Goal: Task Accomplishment & Management: Complete application form

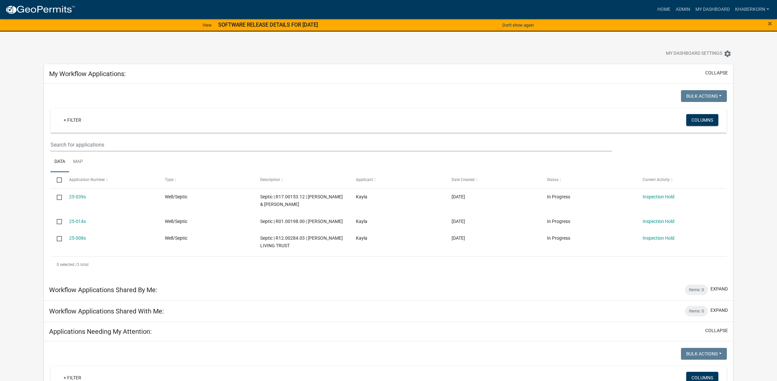
scroll to position [123, 0]
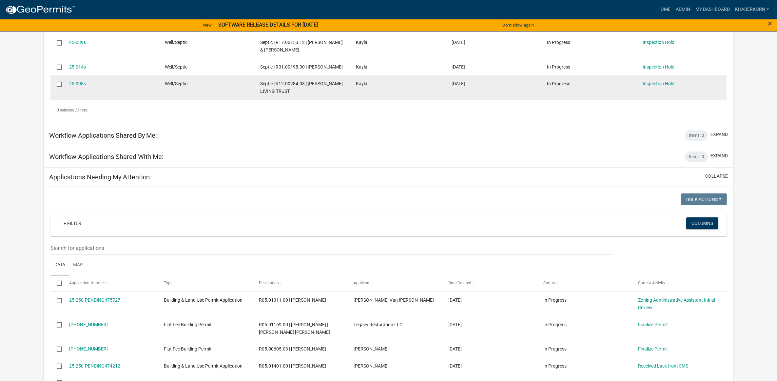
scroll to position [287, 0]
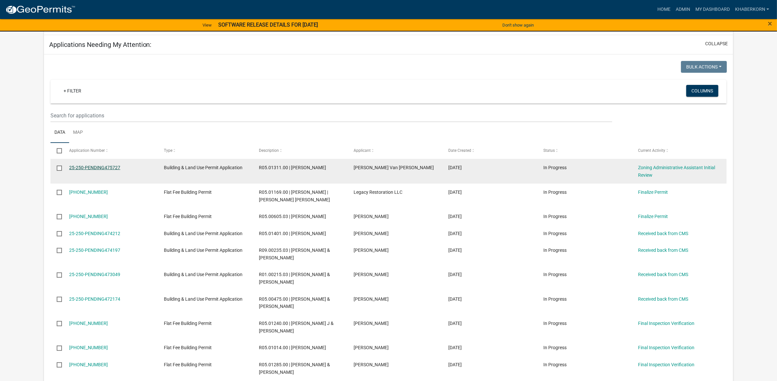
click at [108, 170] on link "25-250-PENDING475727" at bounding box center [94, 167] width 51 height 5
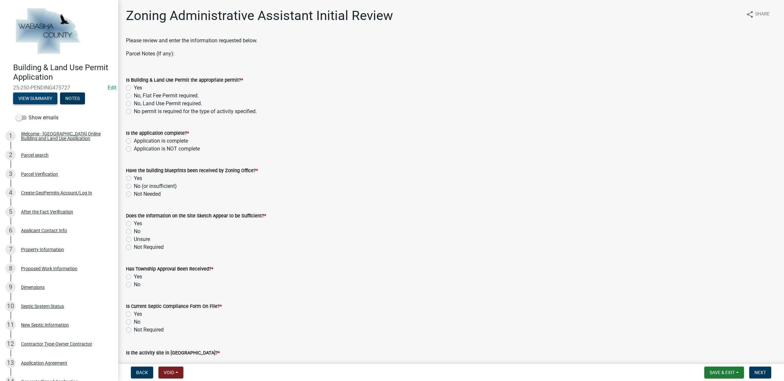
click at [46, 102] on button "View Summary" at bounding box center [35, 98] width 44 height 12
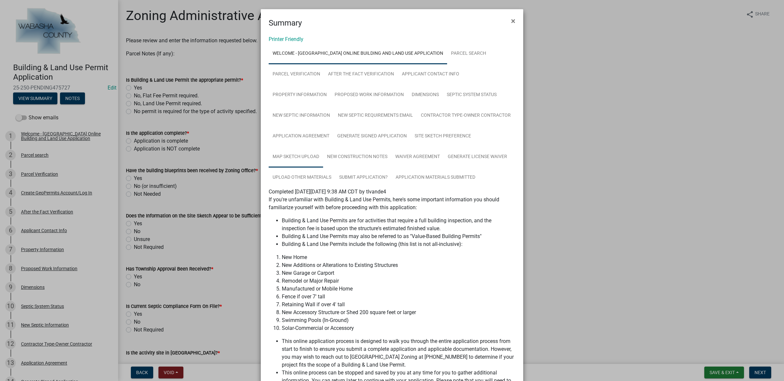
click at [281, 158] on link "Map Sketch Upload" at bounding box center [296, 157] width 54 height 21
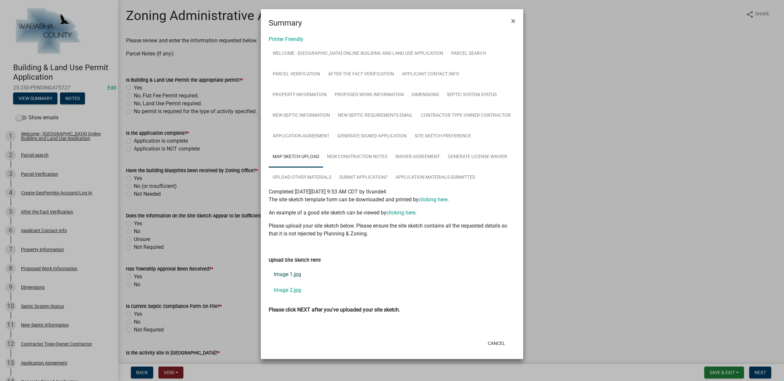
click at [290, 271] on link "Image 1.jpg" at bounding box center [392, 275] width 247 height 16
click at [443, 130] on link "Site Sketch Preference" at bounding box center [443, 136] width 64 height 21
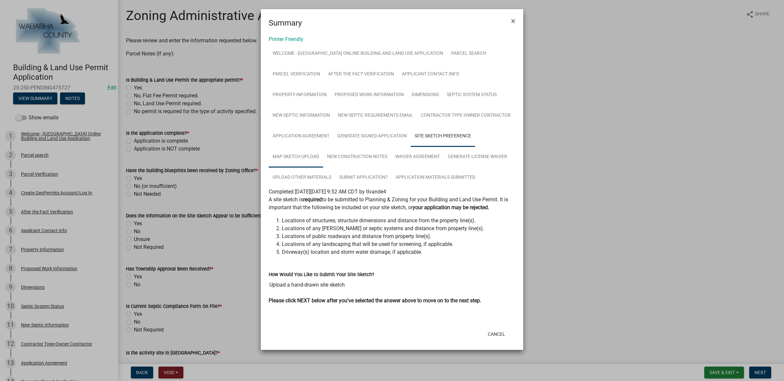
click at [306, 151] on link "Map Sketch Upload" at bounding box center [296, 157] width 54 height 21
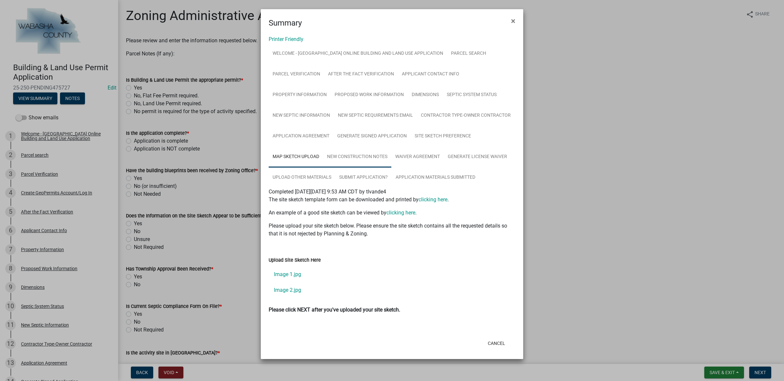
click at [338, 152] on link "New Construction Notes" at bounding box center [357, 157] width 68 height 21
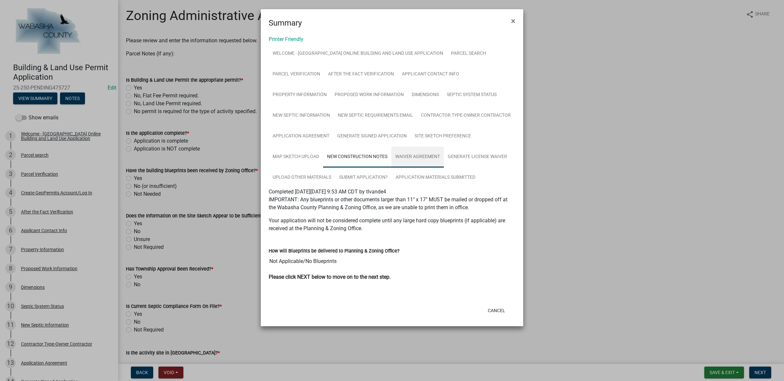
click at [402, 154] on link "Waiver Agreement" at bounding box center [417, 157] width 52 height 21
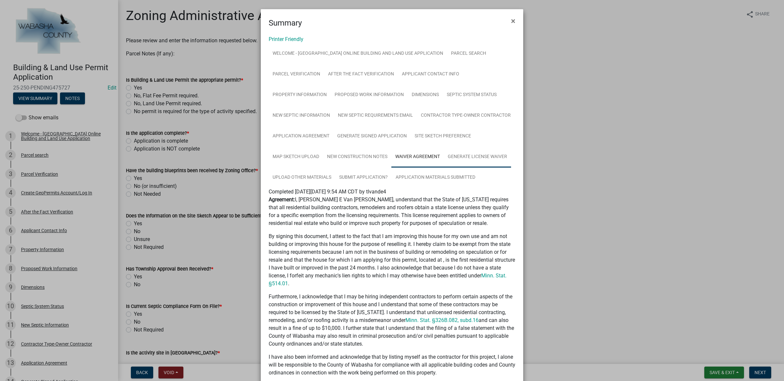
click at [462, 153] on link "Generate License Waiver" at bounding box center [477, 157] width 67 height 21
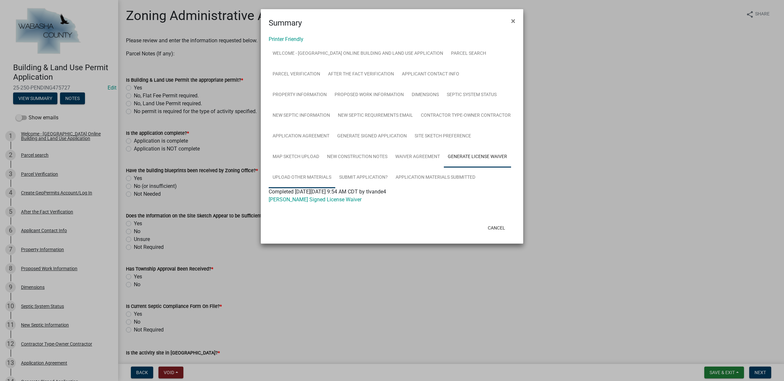
click at [314, 176] on link "Upload Other Materials" at bounding box center [302, 177] width 67 height 21
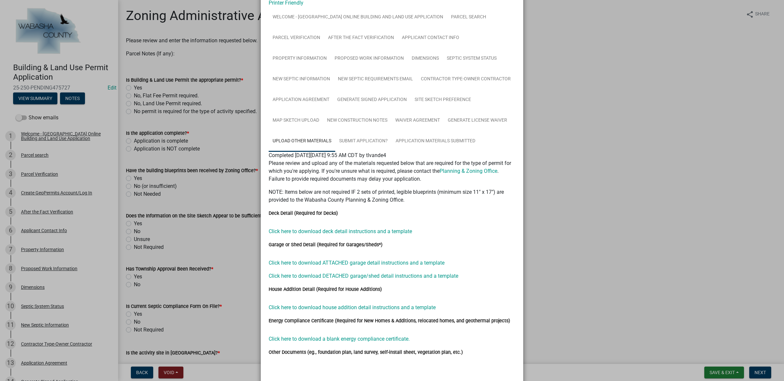
scroll to position [70, 0]
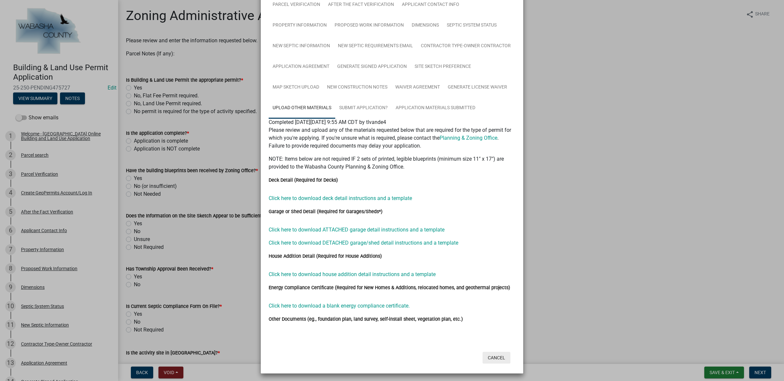
click at [491, 358] on button "Cancel" at bounding box center [496, 358] width 28 height 12
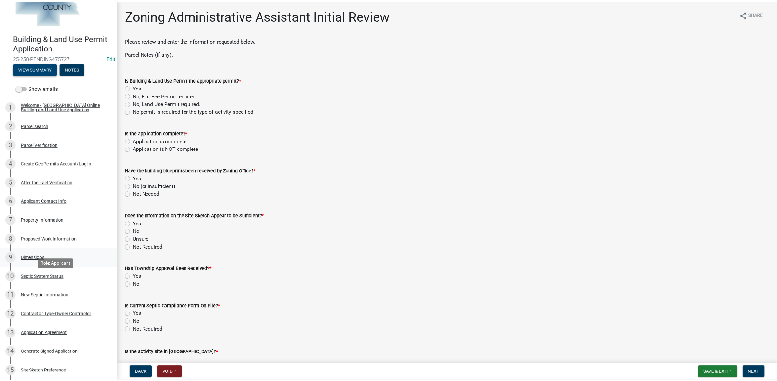
scroll to position [0, 0]
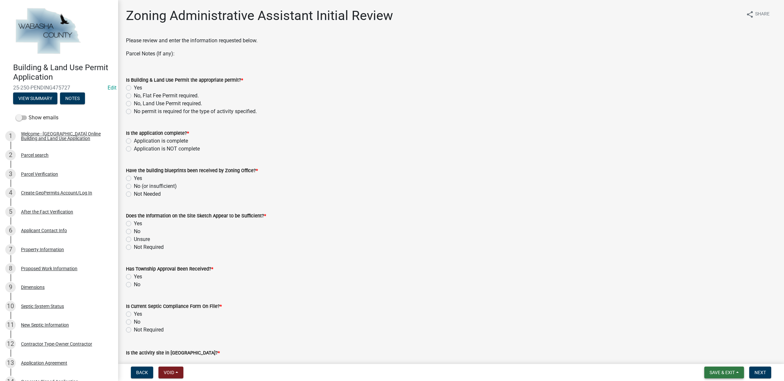
click at [716, 371] on span "Save & Exit" at bounding box center [721, 372] width 25 height 5
click at [709, 354] on button "Save & Exit" at bounding box center [717, 356] width 52 height 16
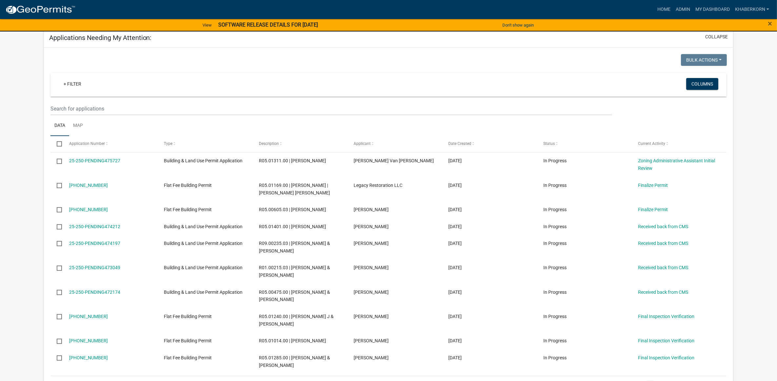
scroll to position [328, 0]
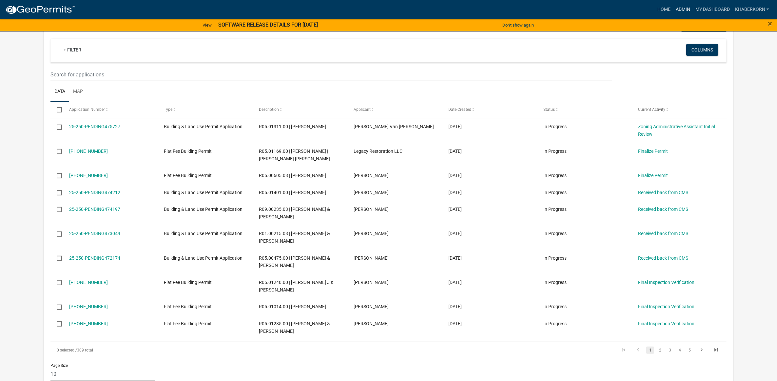
click at [685, 11] on link "Admin" at bounding box center [683, 9] width 20 height 12
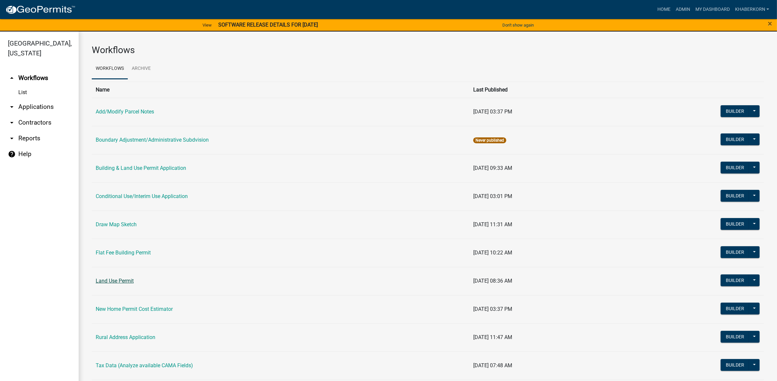
click at [125, 278] on link "Land Use Permit" at bounding box center [115, 281] width 38 height 6
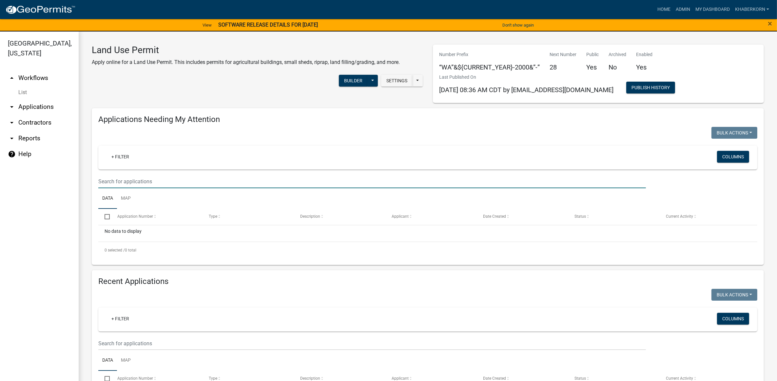
click at [121, 184] on input "text" at bounding box center [372, 181] width 548 height 13
type input "R"
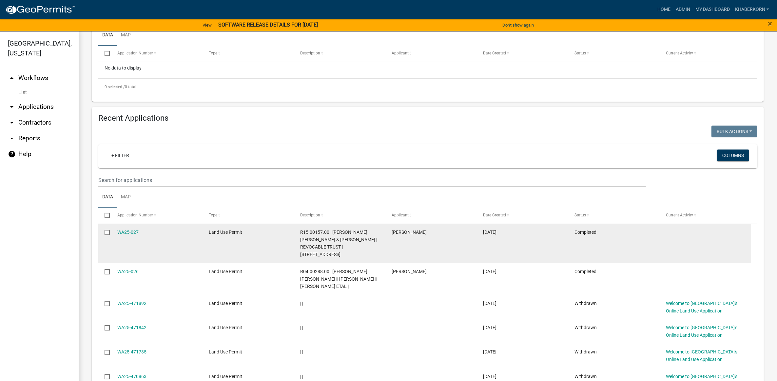
scroll to position [164, 0]
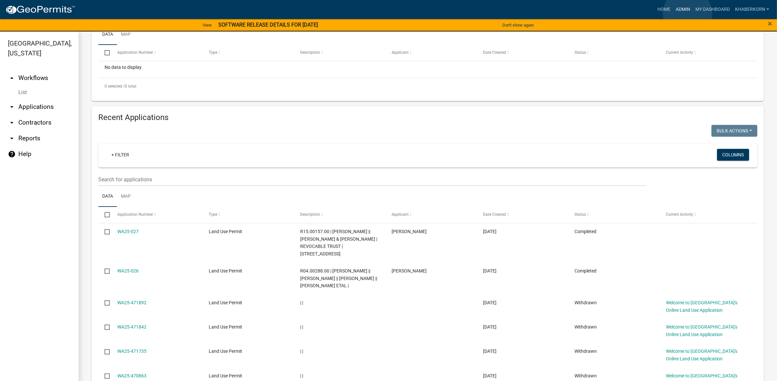
click at [688, 13] on link "Admin" at bounding box center [683, 9] width 20 height 12
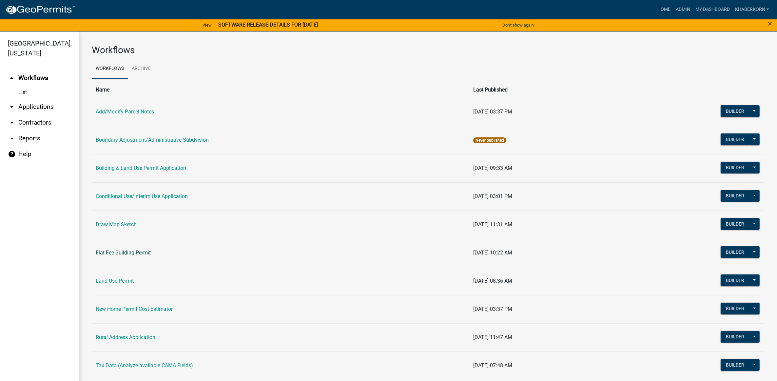
click at [114, 253] on link "Flat Fee Building Permit" at bounding box center [123, 253] width 55 height 6
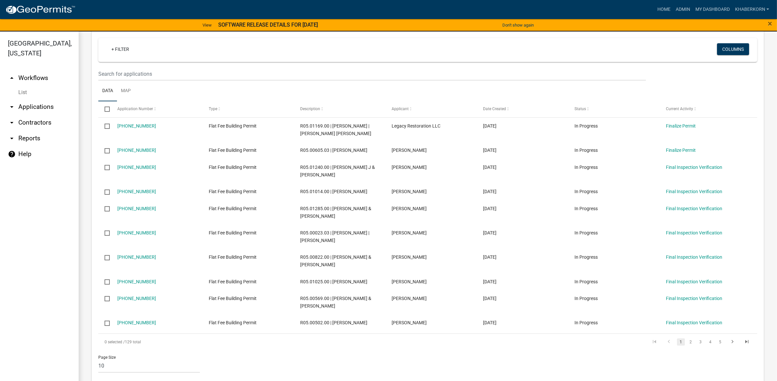
scroll to position [246, 0]
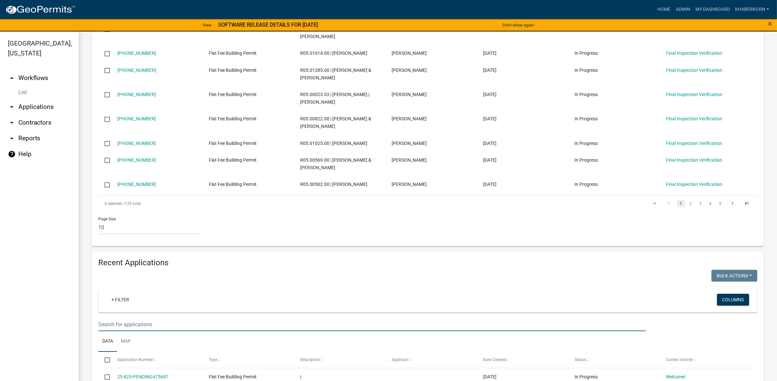
click at [126, 330] on input "text" at bounding box center [372, 324] width 548 height 13
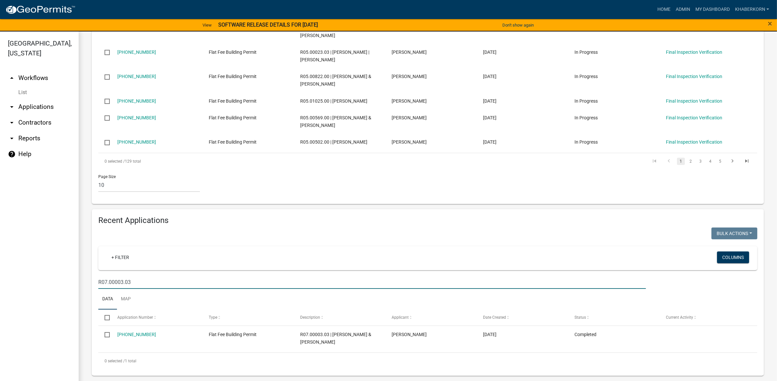
scroll to position [295, 0]
type input "R07.00003.03"
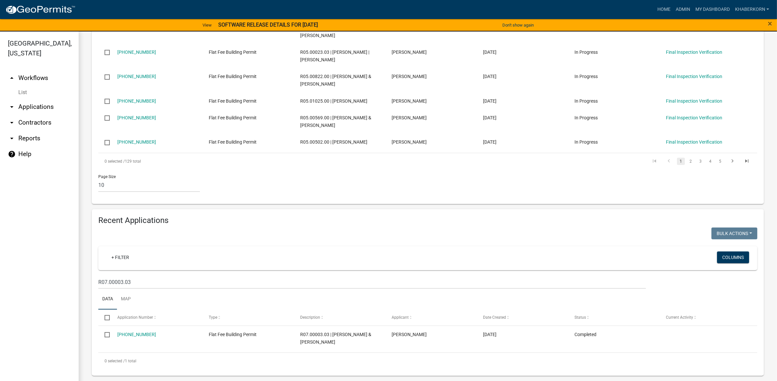
click at [715, 2] on nav "Toggle drawer menu more_horiz Home Admin My Dashboard khaberkorn Admin Account …" at bounding box center [388, 9] width 777 height 19
click at [707, 9] on link "My Dashboard" at bounding box center [713, 9] width 40 height 12
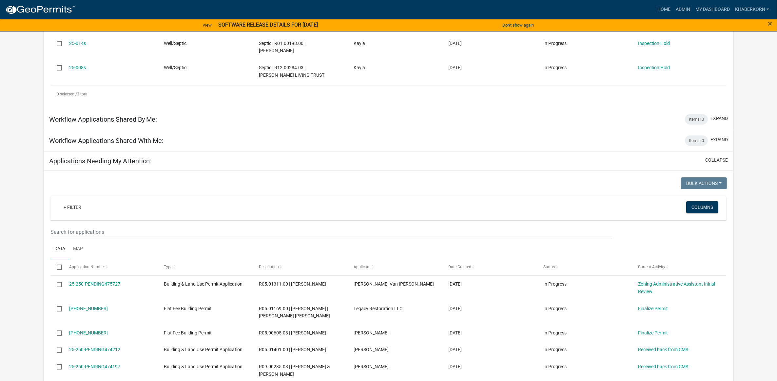
scroll to position [205, 0]
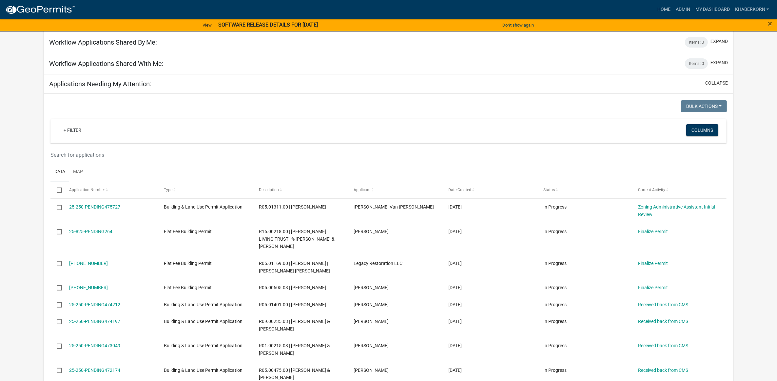
scroll to position [246, 0]
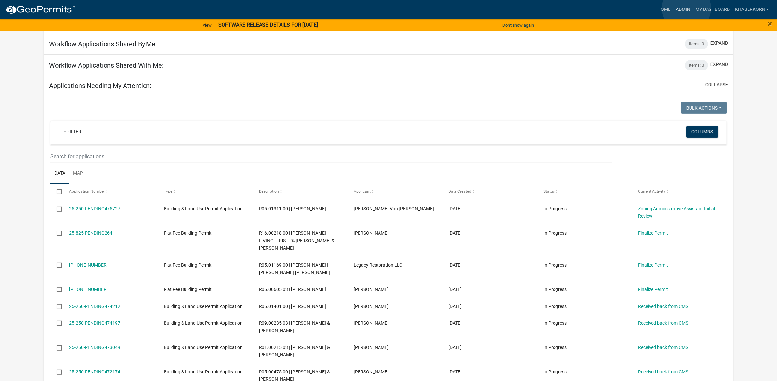
click at [687, 8] on link "Admin" at bounding box center [683, 9] width 20 height 12
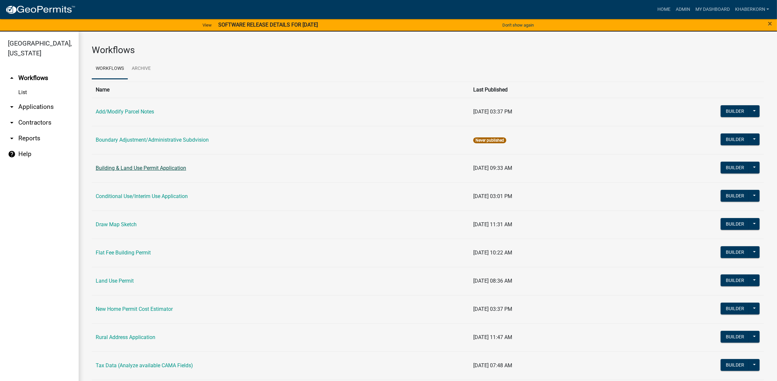
click at [126, 166] on link "Building & Land Use Permit Application" at bounding box center [141, 168] width 90 height 6
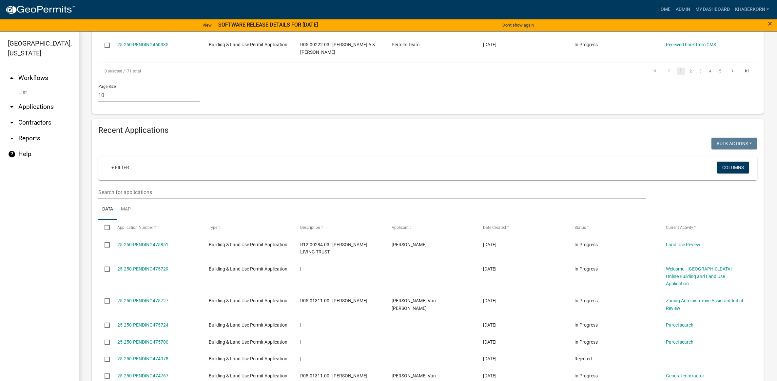
scroll to position [251, 0]
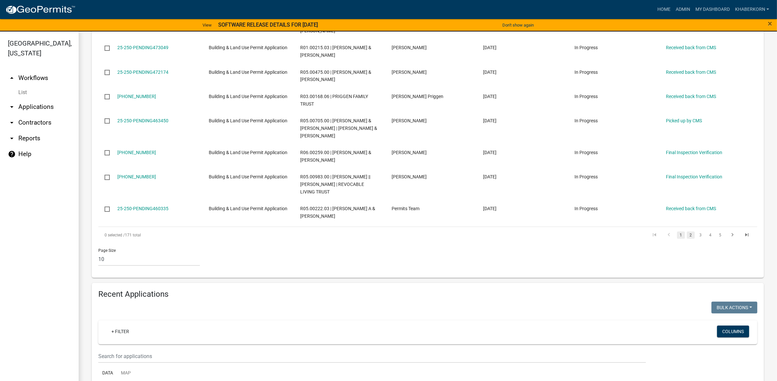
click at [688, 239] on link "2" at bounding box center [691, 234] width 8 height 7
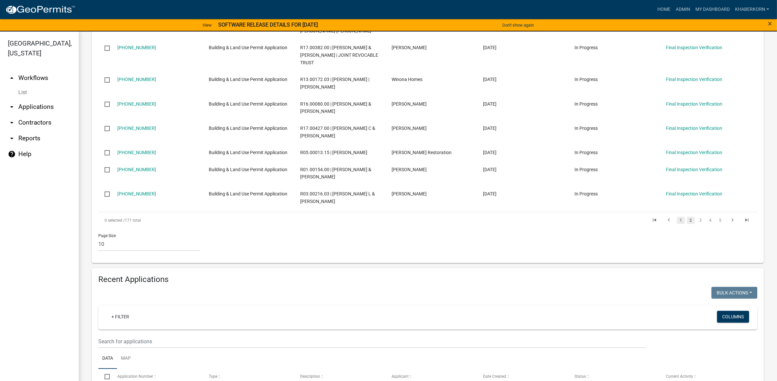
click at [677, 224] on link "1" at bounding box center [681, 220] width 8 height 7
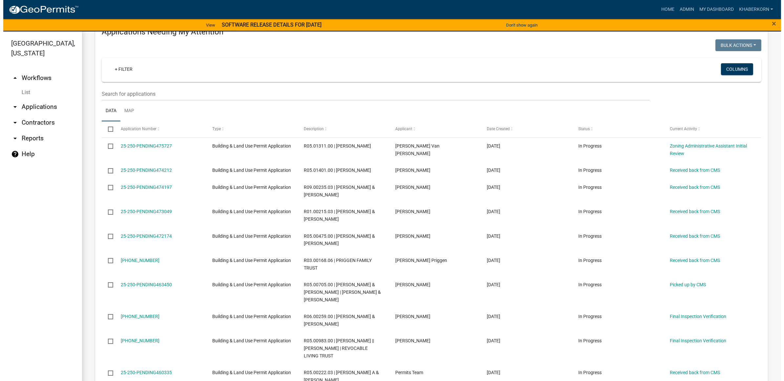
scroll to position [129, 0]
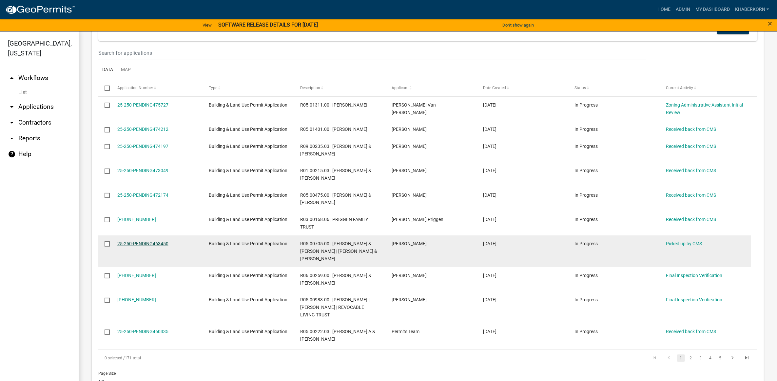
click at [150, 246] on link "25-250-PENDING463450" at bounding box center [142, 243] width 51 height 5
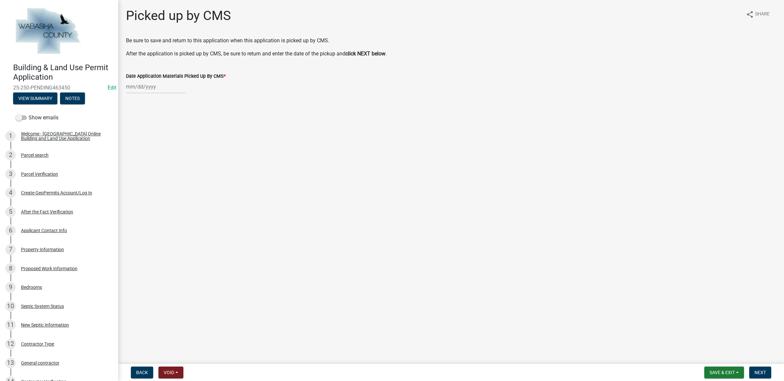
click at [161, 89] on div at bounding box center [156, 86] width 60 height 13
select select "9"
select select "2025"
click at [146, 133] on div "9" at bounding box center [143, 132] width 10 height 10
type input "[DATE]"
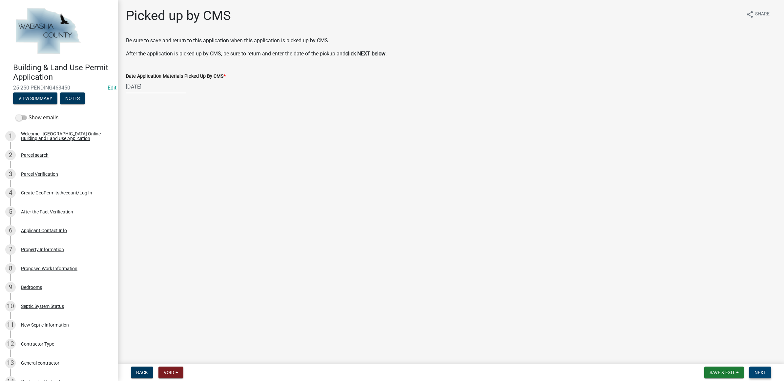
click at [761, 370] on span "Next" at bounding box center [759, 372] width 11 height 5
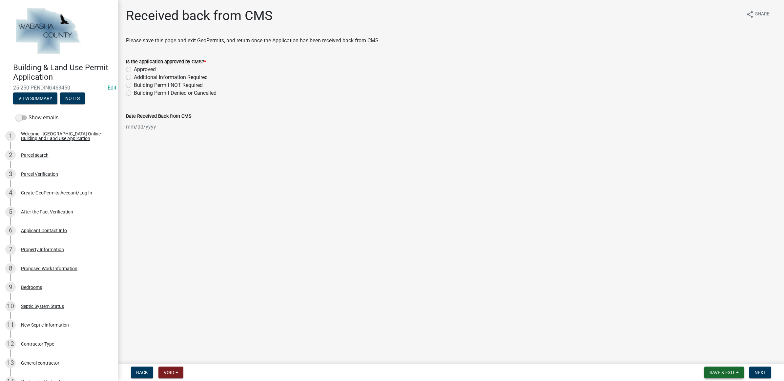
click at [726, 373] on span "Save & Exit" at bounding box center [721, 372] width 25 height 5
click at [724, 359] on button "Save & Exit" at bounding box center [717, 356] width 52 height 16
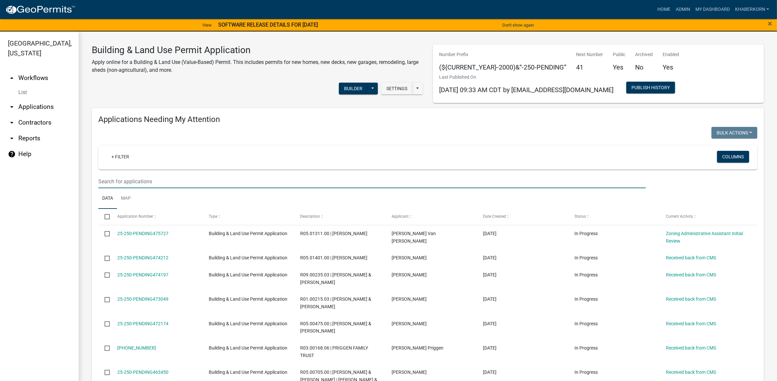
click at [135, 180] on input "text" at bounding box center [372, 181] width 548 height 13
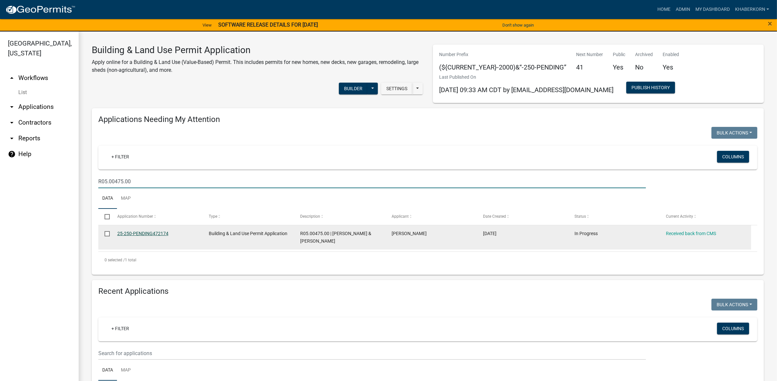
type input "R05.00475.00"
click at [147, 233] on link "25-250-PENDING472174" at bounding box center [142, 233] width 51 height 5
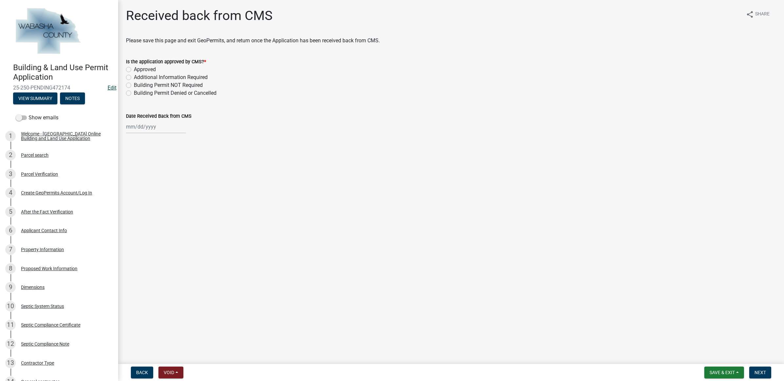
click at [108, 86] on link "Edit" at bounding box center [112, 88] width 9 height 6
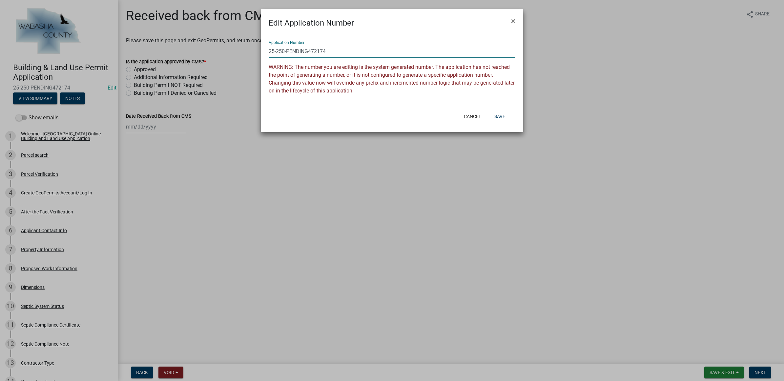
drag, startPoint x: 334, startPoint y: 51, endPoint x: 287, endPoint y: 54, distance: 47.6
click at [287, 54] on input "25-250-PENDING472174" at bounding box center [392, 51] width 247 height 13
type input "25-250-224"
click at [498, 114] on button "Save" at bounding box center [499, 116] width 21 height 12
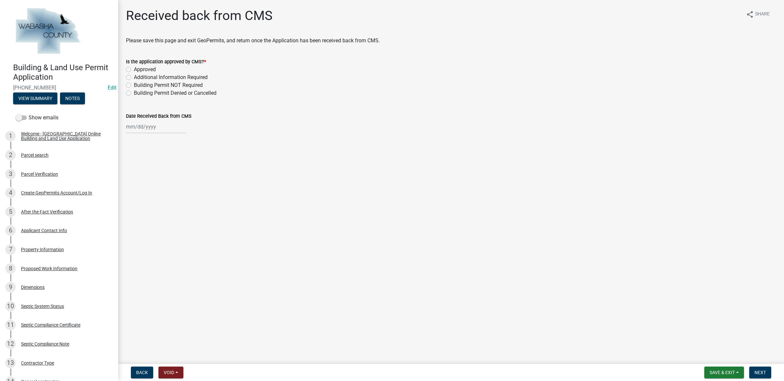
click at [150, 68] on label "Approved" at bounding box center [145, 70] width 22 height 8
click at [138, 68] on input "Approved" at bounding box center [136, 68] width 4 height 4
radio input "true"
click at [140, 128] on div at bounding box center [156, 126] width 60 height 13
select select "9"
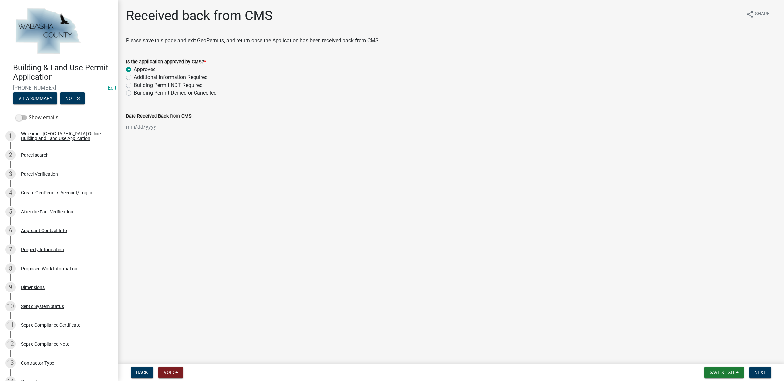
select select "2025"
click at [145, 172] on div "9" at bounding box center [143, 172] width 10 height 10
type input "[DATE]"
click at [761, 373] on span "Next" at bounding box center [759, 372] width 11 height 5
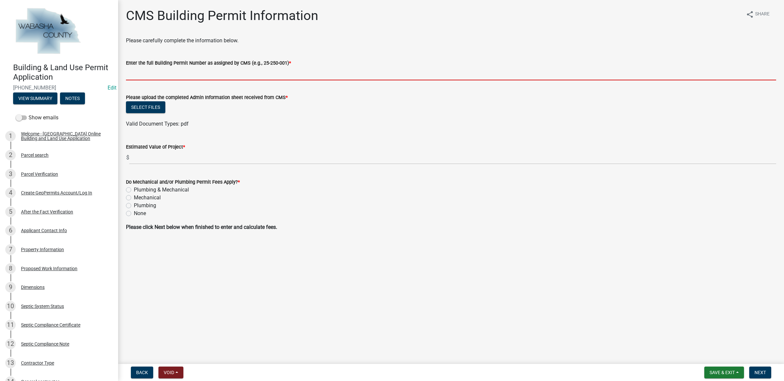
click at [140, 71] on input "Enter the full Building Permit Number as assigned by CMS (e.g., 25-250-001) *" at bounding box center [451, 73] width 650 height 13
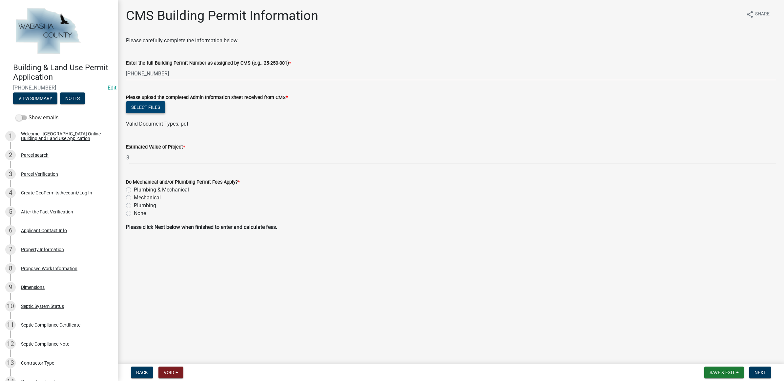
type input "25-250-224"
click at [144, 109] on button "Select files" at bounding box center [145, 107] width 39 height 12
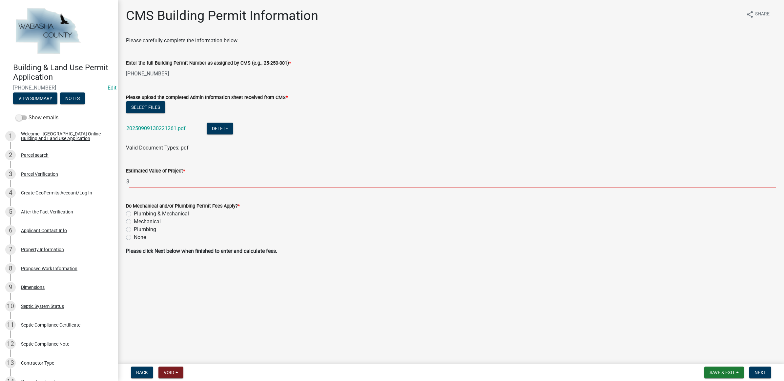
click at [141, 178] on input "text" at bounding box center [452, 181] width 647 height 13
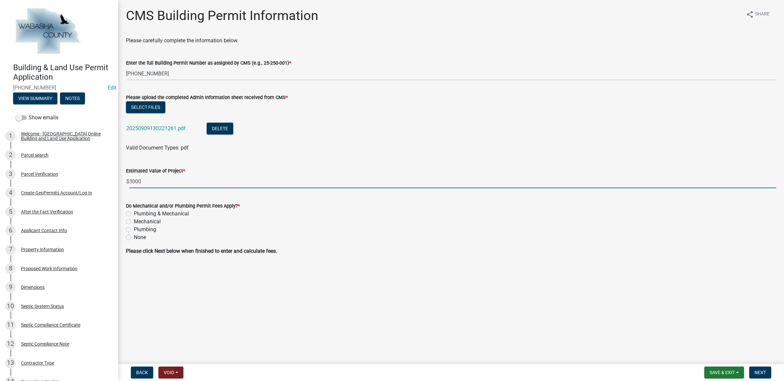
type input "3000"
click at [340, 241] on div "None" at bounding box center [451, 237] width 650 height 8
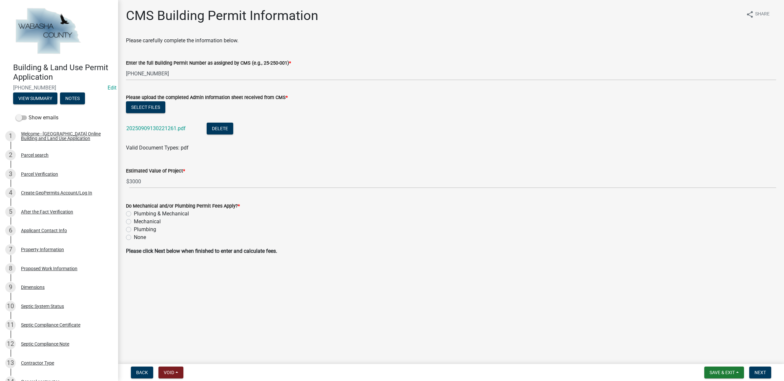
click at [131, 236] on div "None" at bounding box center [451, 237] width 650 height 8
click at [134, 237] on label "None" at bounding box center [140, 237] width 12 height 8
click at [134, 237] on input "None" at bounding box center [136, 235] width 4 height 4
radio input "true"
click at [761, 371] on span "Next" at bounding box center [759, 372] width 11 height 5
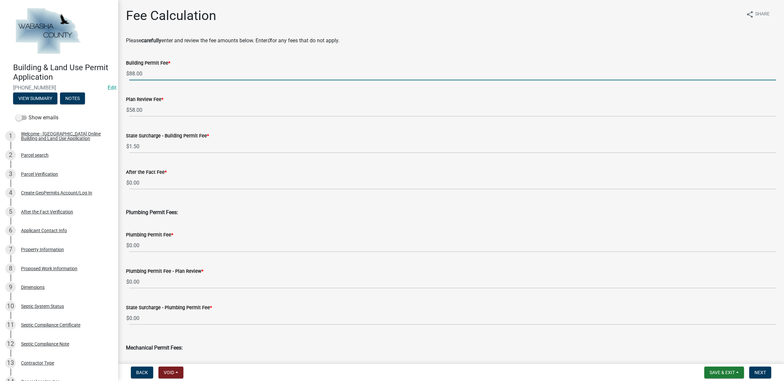
click at [165, 75] on input "88.00" at bounding box center [452, 73] width 647 height 13
type input "95.00"
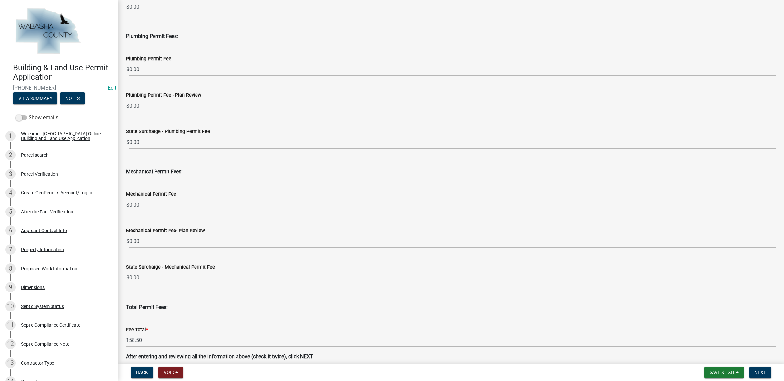
scroll to position [206, 0]
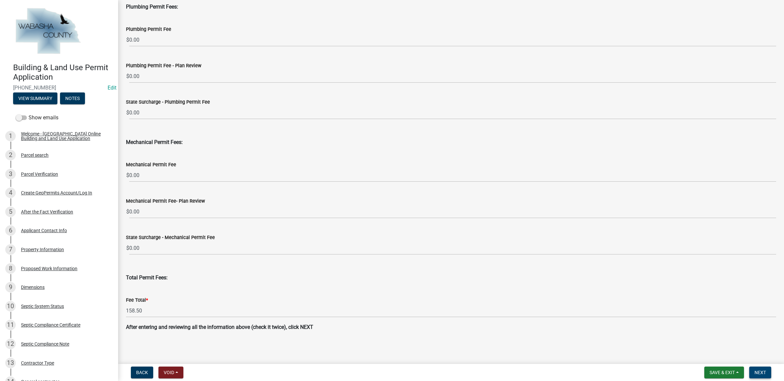
click at [754, 369] on button "Next" at bounding box center [760, 373] width 22 height 12
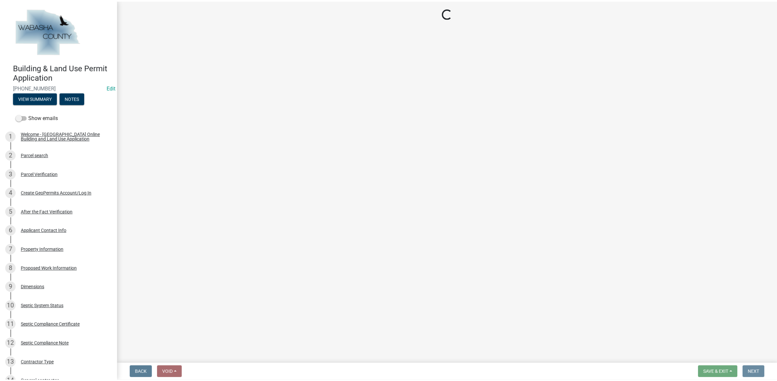
scroll to position [0, 0]
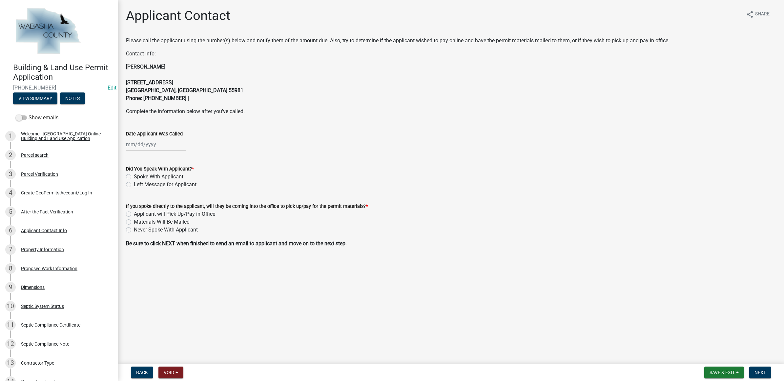
click at [165, 144] on div at bounding box center [156, 144] width 60 height 13
select select "9"
select select "2025"
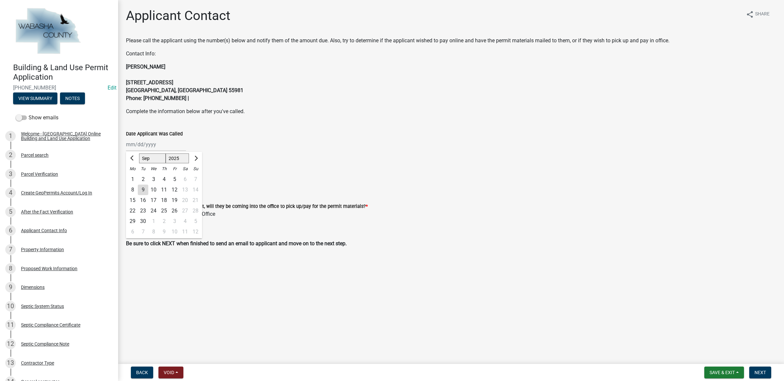
click at [142, 186] on div "9" at bounding box center [143, 190] width 10 height 10
type input "[DATE]"
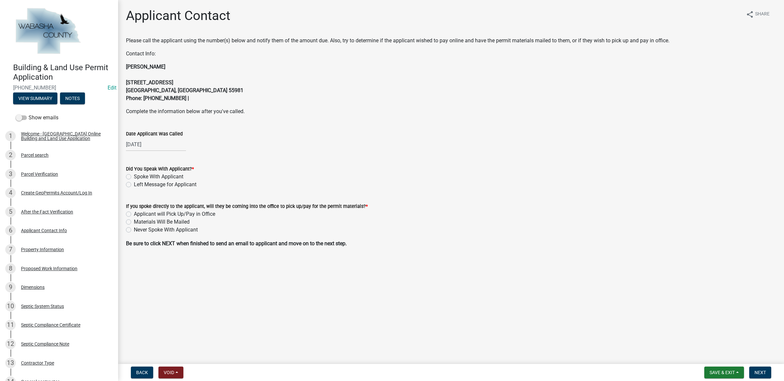
click at [145, 186] on label "Left Message for Applicant" at bounding box center [165, 185] width 63 height 8
click at [138, 185] on input "Left Message for Applicant" at bounding box center [136, 183] width 4 height 4
radio input "true"
click at [161, 230] on label "Never Spoke With Applicant" at bounding box center [166, 230] width 64 height 8
click at [138, 230] on input "Never Spoke With Applicant" at bounding box center [136, 228] width 4 height 4
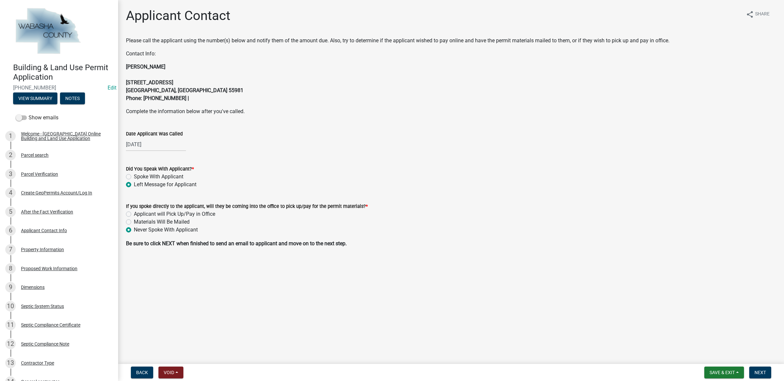
radio input "true"
click at [760, 372] on span "Next" at bounding box center [759, 372] width 11 height 5
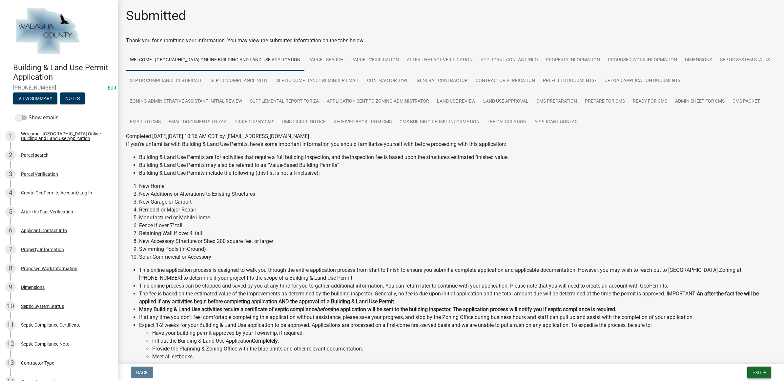
click at [756, 374] on span "Exit" at bounding box center [757, 372] width 10 height 5
click at [749, 357] on button "Save & Exit" at bounding box center [744, 356] width 52 height 16
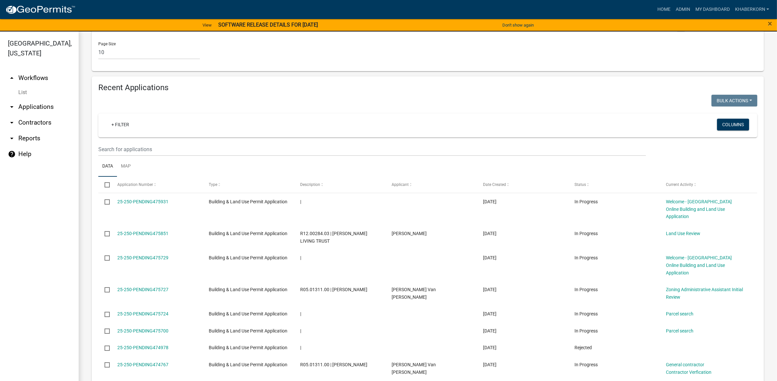
scroll to position [579, 0]
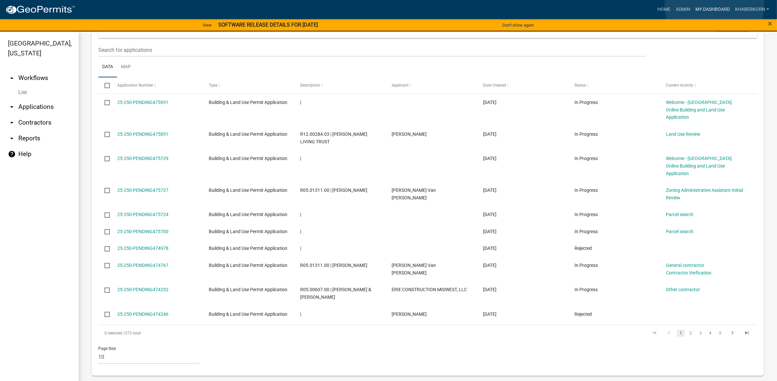
click at [715, 5] on link "My Dashboard" at bounding box center [713, 9] width 40 height 12
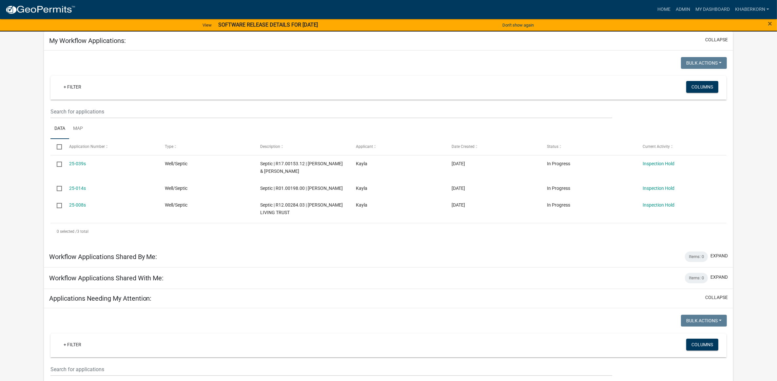
scroll to position [246, 0]
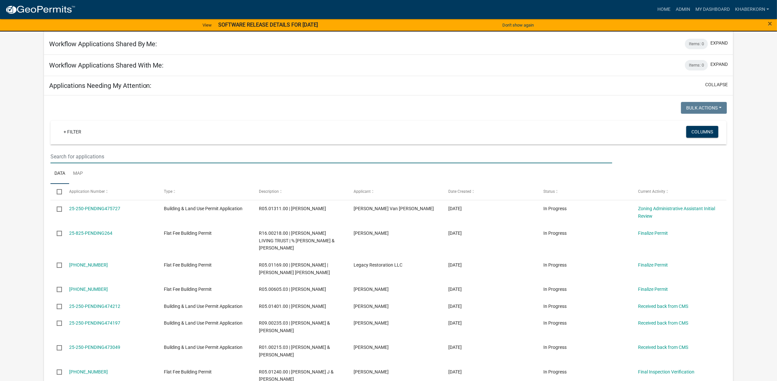
click at [80, 163] on input "text" at bounding box center [331, 156] width 562 height 13
type input "R"
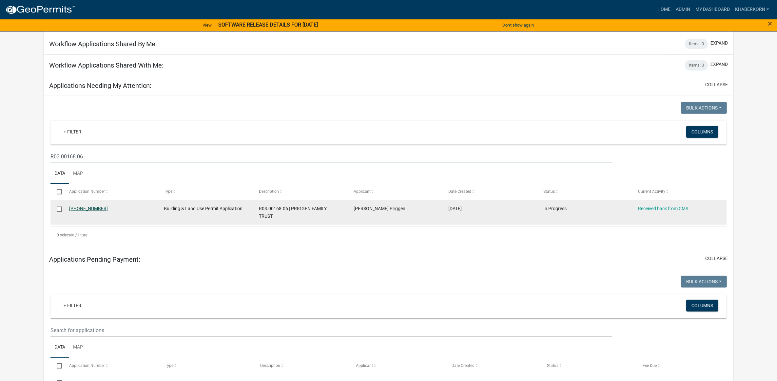
type input "R03.00168.06"
click at [86, 211] on link "25-250-217" at bounding box center [88, 208] width 39 height 5
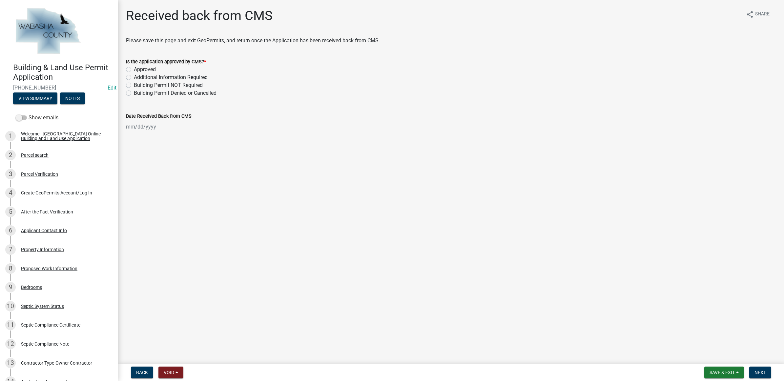
click at [135, 67] on label "Approved" at bounding box center [145, 70] width 22 height 8
click at [135, 67] on input "Approved" at bounding box center [136, 68] width 4 height 4
radio input "true"
select select "9"
select select "2025"
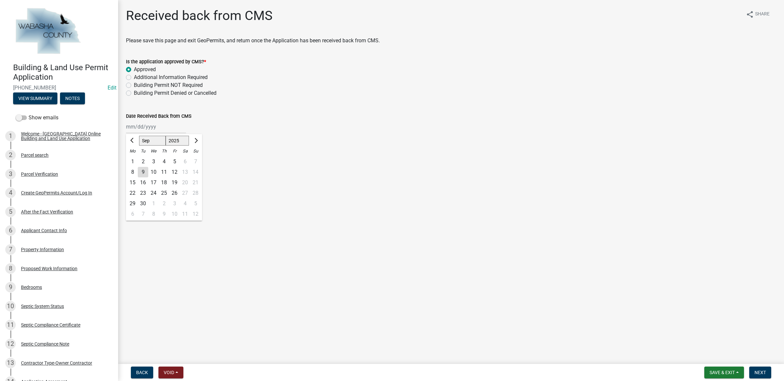
click at [144, 130] on div "Jan Feb Mar Apr May Jun Jul Aug Sep Oct Nov Dec 2024 2025 2026 Mo Tu We Th Fr S…" at bounding box center [156, 126] width 60 height 13
click at [143, 168] on div "9" at bounding box center [143, 172] width 10 height 10
type input "[DATE]"
click at [759, 372] on span "Next" at bounding box center [759, 372] width 11 height 5
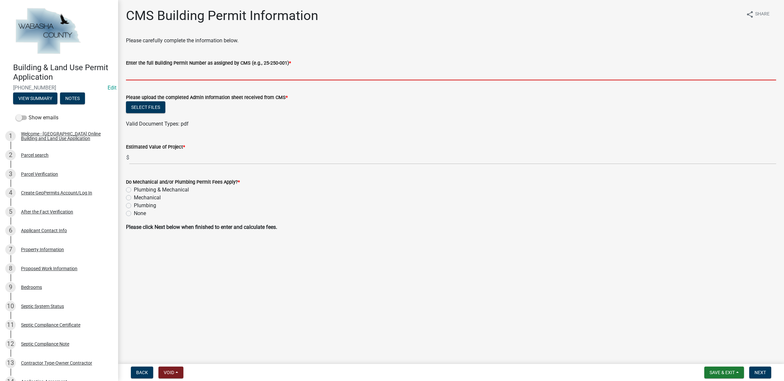
click at [151, 71] on input "Enter the full Building Permit Number as assigned by CMS (e.g., 25-250-001) *" at bounding box center [451, 73] width 650 height 13
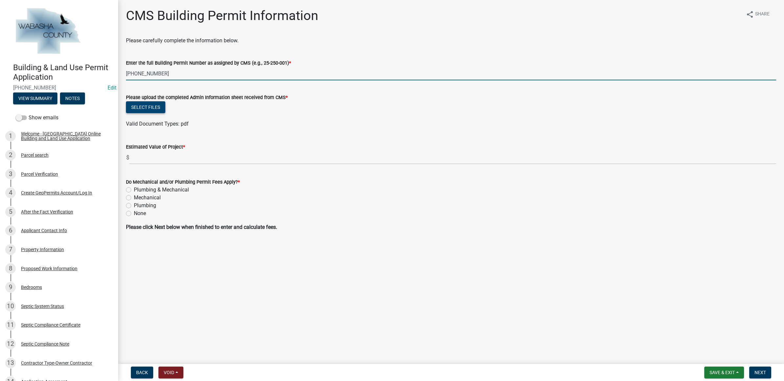
type input "25-250-217"
click at [150, 109] on button "Select files" at bounding box center [145, 107] width 39 height 12
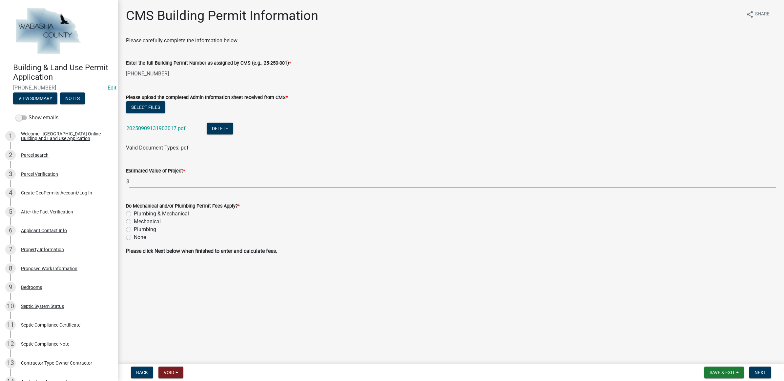
click at [167, 182] on input "text" at bounding box center [452, 181] width 647 height 13
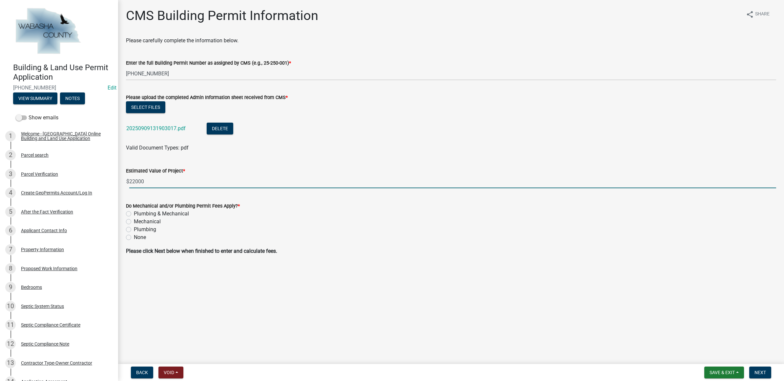
type input "22000"
click at [155, 221] on label "Mechanical" at bounding box center [147, 222] width 27 height 8
click at [138, 221] on input "Mechanical" at bounding box center [136, 220] width 4 height 4
radio input "true"
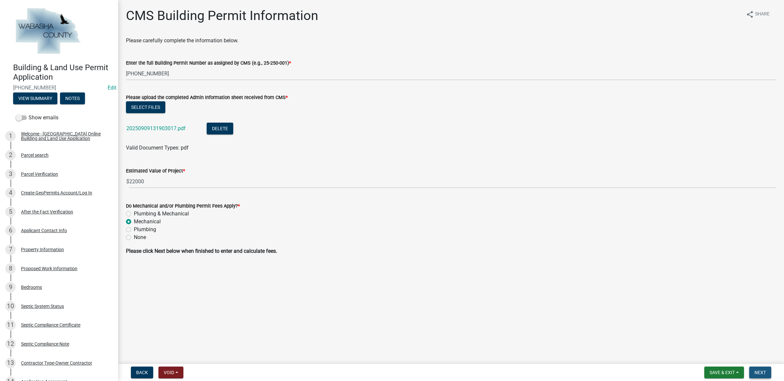
click at [766, 372] on button "Next" at bounding box center [760, 373] width 22 height 12
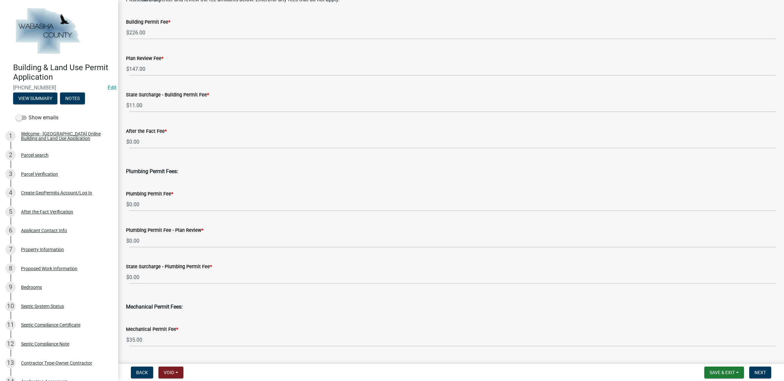
scroll to position [206, 0]
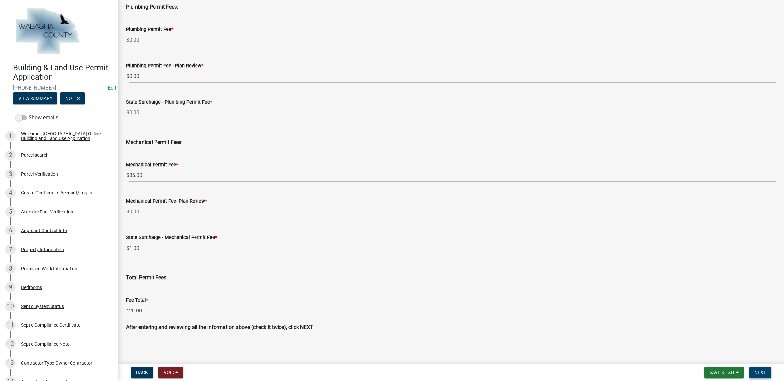
click at [753, 368] on button "Next" at bounding box center [760, 373] width 22 height 12
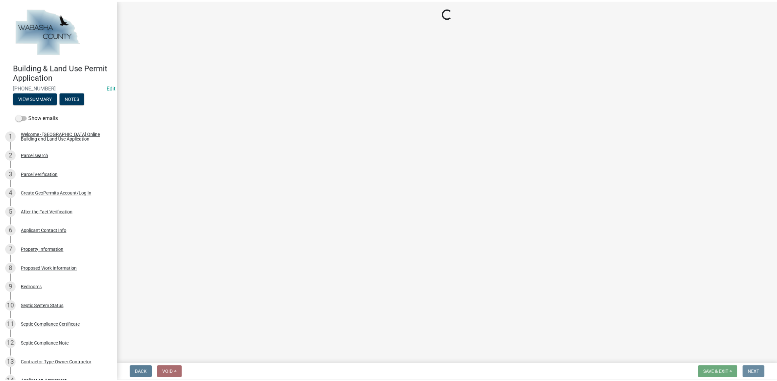
scroll to position [0, 0]
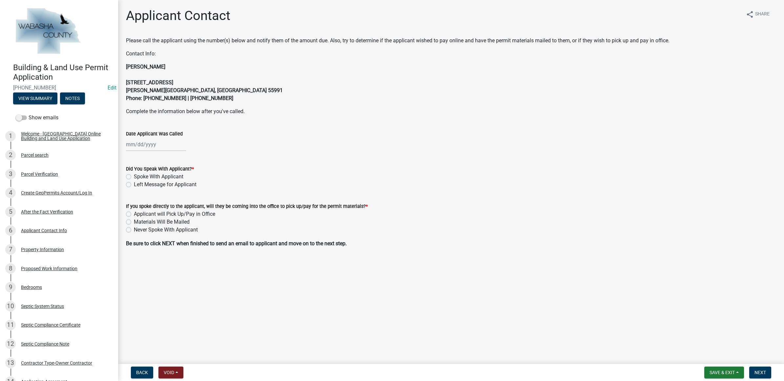
click at [141, 143] on div at bounding box center [156, 144] width 60 height 13
select select "9"
select select "2025"
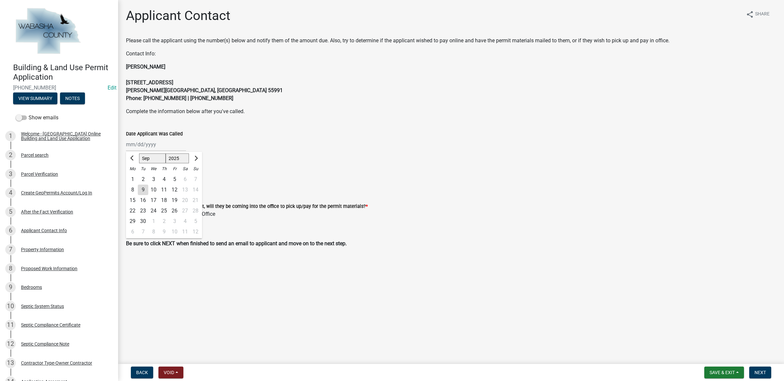
click at [140, 188] on div "9" at bounding box center [143, 190] width 10 height 10
type input "[DATE]"
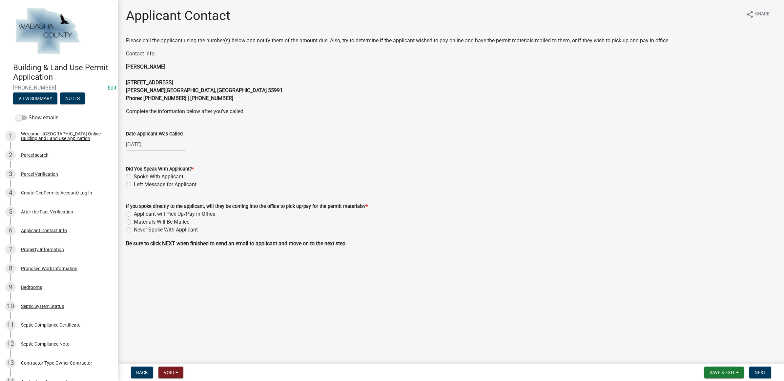
click at [140, 182] on label "Left Message for Applicant" at bounding box center [165, 185] width 63 height 8
click at [138, 182] on input "Left Message for Applicant" at bounding box center [136, 183] width 4 height 4
radio input "true"
click at [144, 233] on label "Never Spoke With Applicant" at bounding box center [166, 230] width 64 height 8
click at [138, 230] on input "Never Spoke With Applicant" at bounding box center [136, 228] width 4 height 4
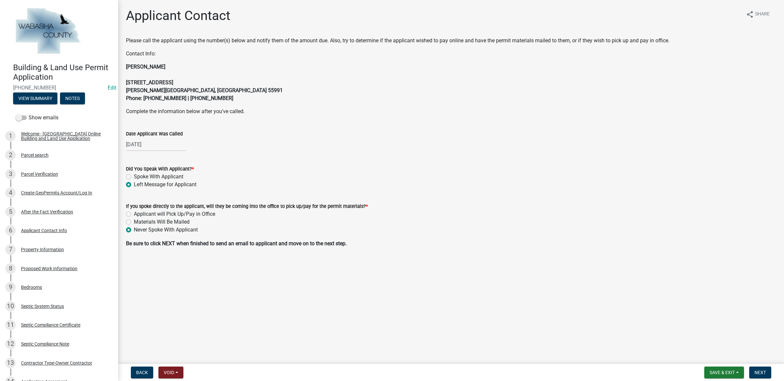
radio input "true"
click at [761, 375] on button "Next" at bounding box center [760, 373] width 22 height 12
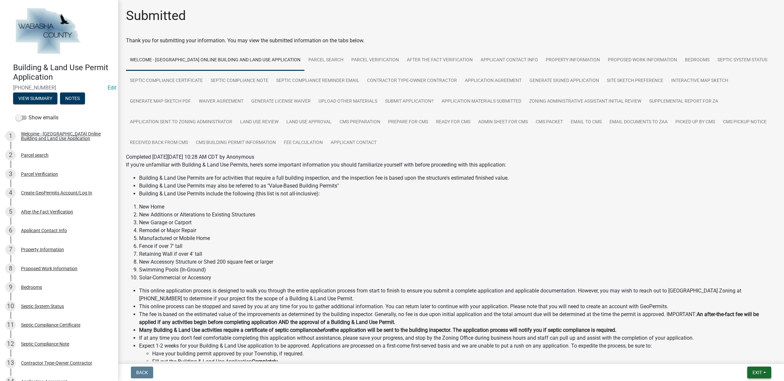
click at [753, 370] on span "Exit" at bounding box center [757, 372] width 10 height 5
click at [746, 353] on button "Save & Exit" at bounding box center [744, 356] width 52 height 16
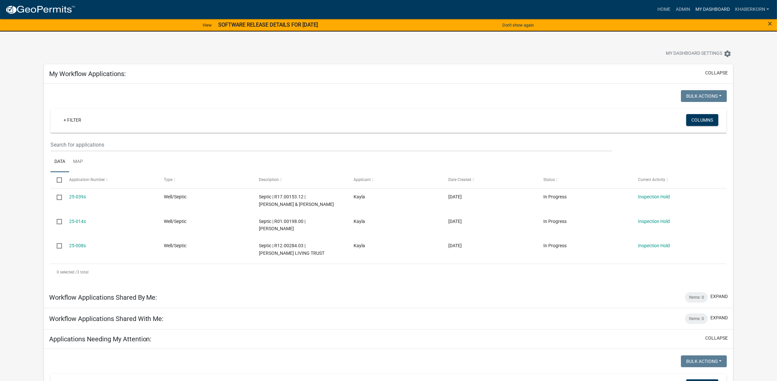
click at [700, 6] on link "My Dashboard" at bounding box center [713, 9] width 40 height 12
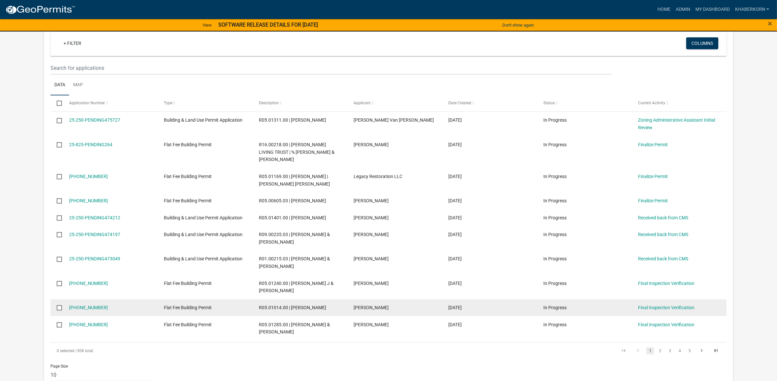
scroll to position [427, 0]
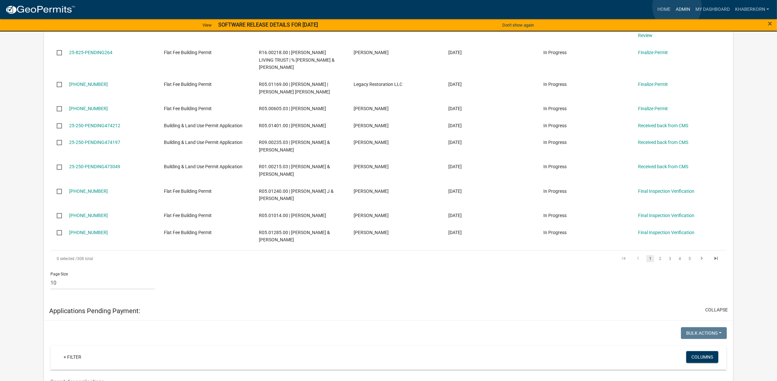
click at [677, 7] on link "Admin" at bounding box center [683, 9] width 20 height 12
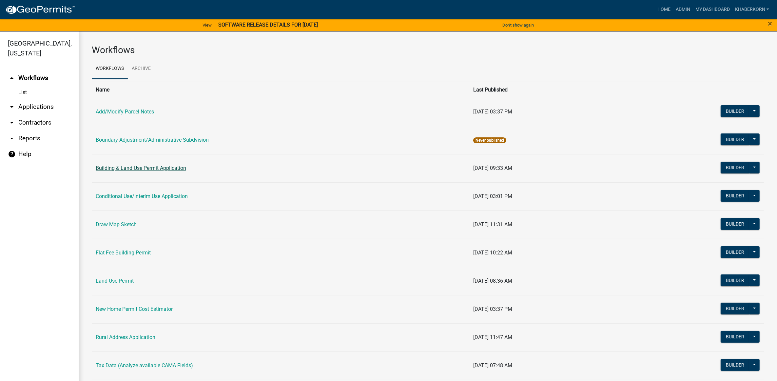
click at [135, 166] on link "Building & Land Use Permit Application" at bounding box center [141, 168] width 90 height 6
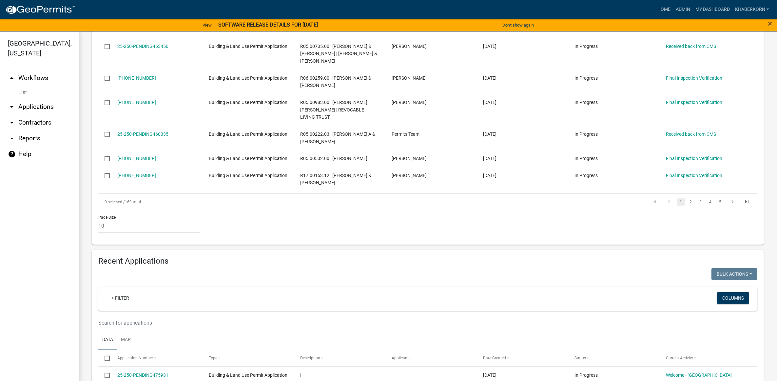
scroll to position [287, 0]
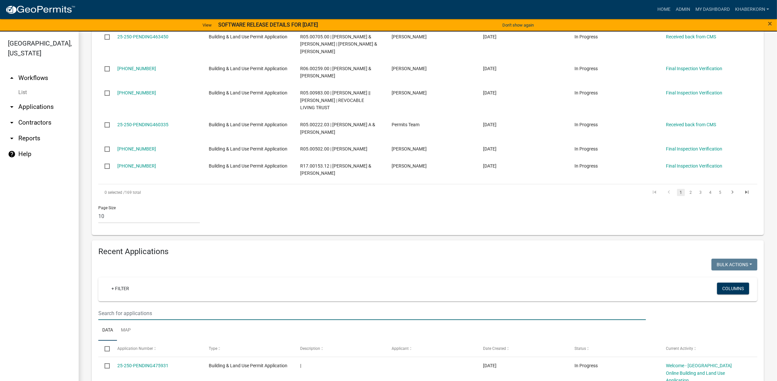
click at [117, 320] on input "text" at bounding box center [372, 313] width 548 height 13
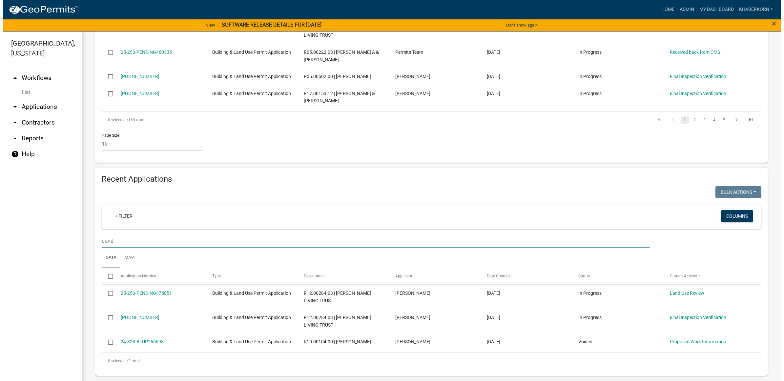
scroll to position [381, 0]
type input "dond"
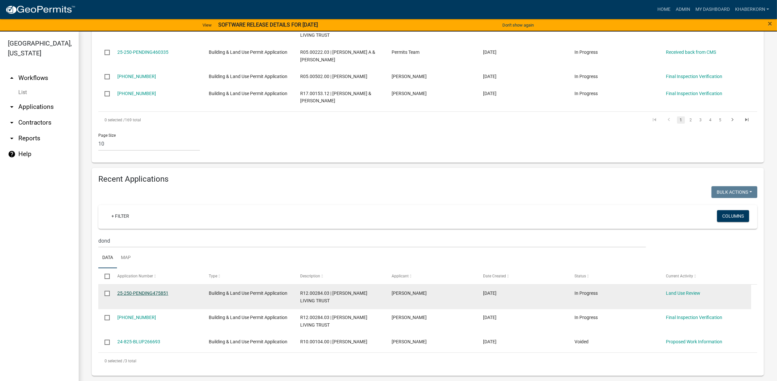
click at [131, 291] on link "25-250-PENDING475851" at bounding box center [142, 293] width 51 height 5
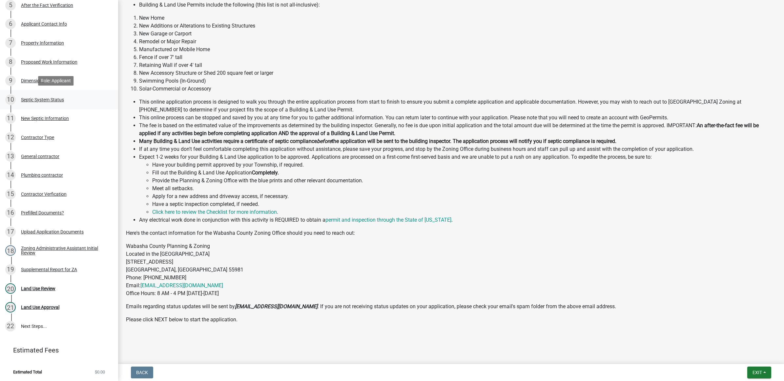
scroll to position [207, 0]
click at [768, 374] on button "Exit" at bounding box center [759, 373] width 24 height 12
click at [753, 361] on button "Save & Exit" at bounding box center [744, 356] width 52 height 16
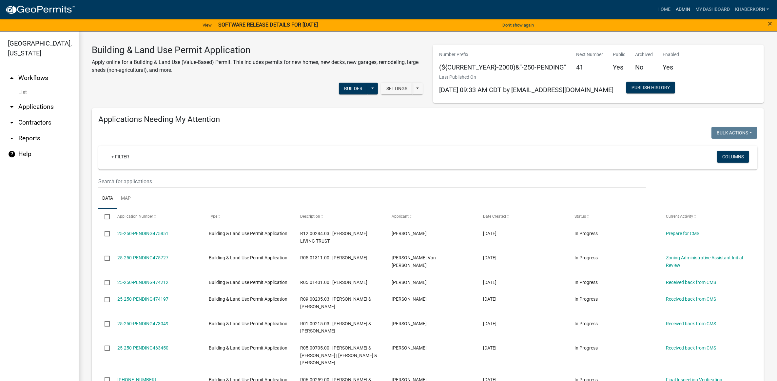
click at [682, 11] on link "Admin" at bounding box center [683, 9] width 20 height 12
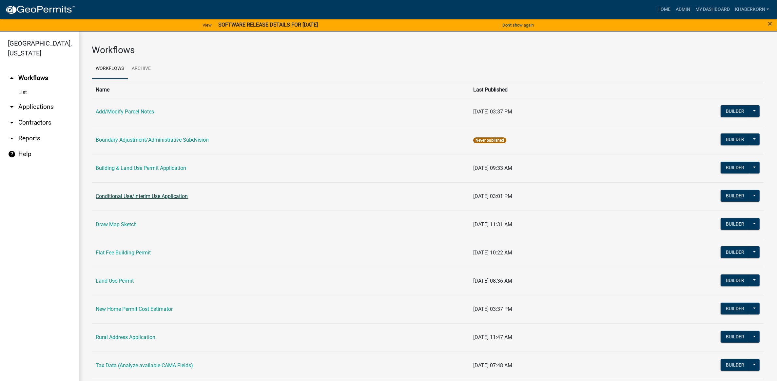
click at [113, 197] on link "Conditional Use/Interim Use Application" at bounding box center [142, 196] width 92 height 6
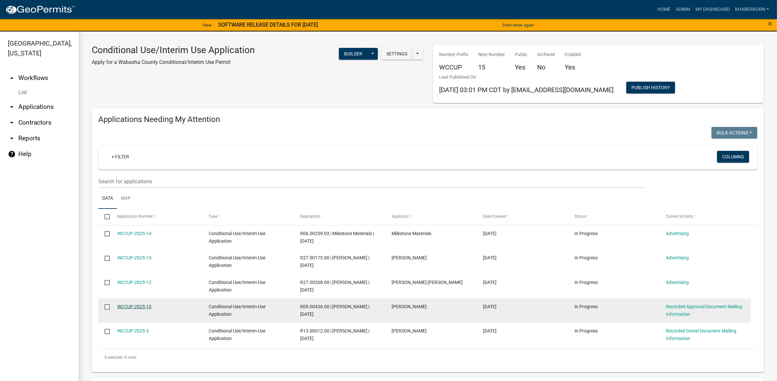
click at [131, 306] on link "WCCUP-2025-10" at bounding box center [134, 306] width 34 height 5
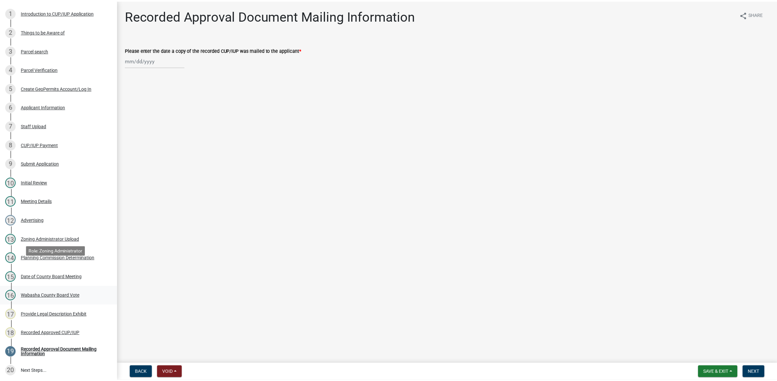
scroll to position [189, 0]
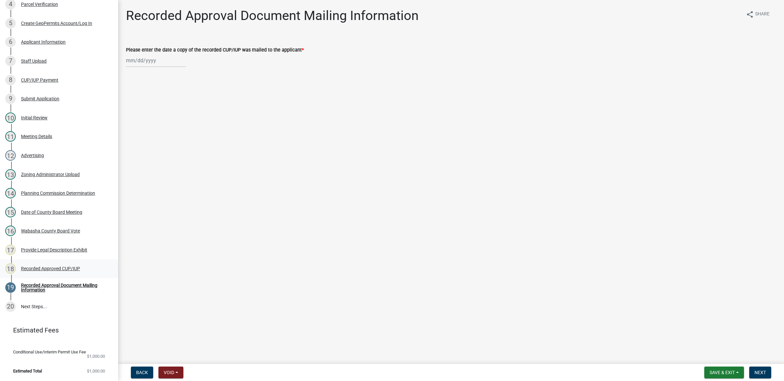
click at [54, 270] on div "Recorded Approved CUP/IUP" at bounding box center [50, 268] width 59 height 5
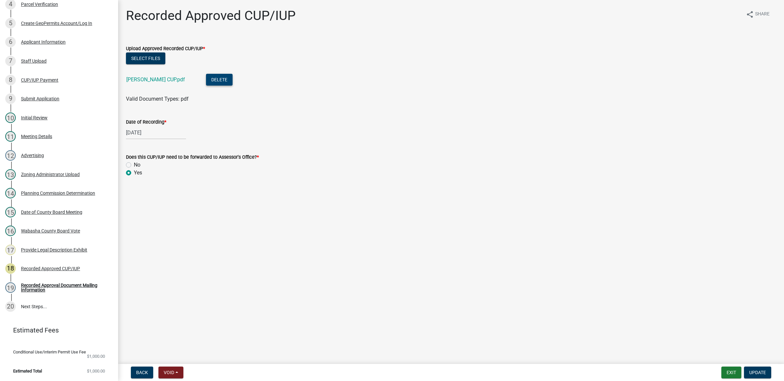
click at [206, 80] on button "Delete" at bounding box center [219, 80] width 27 height 12
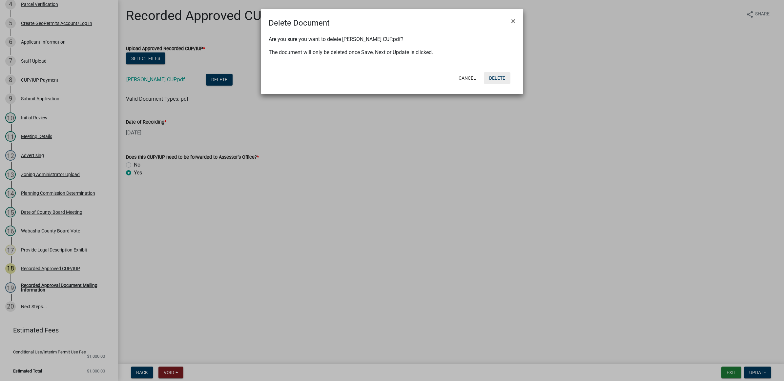
click at [503, 75] on button "Delete" at bounding box center [497, 78] width 27 height 12
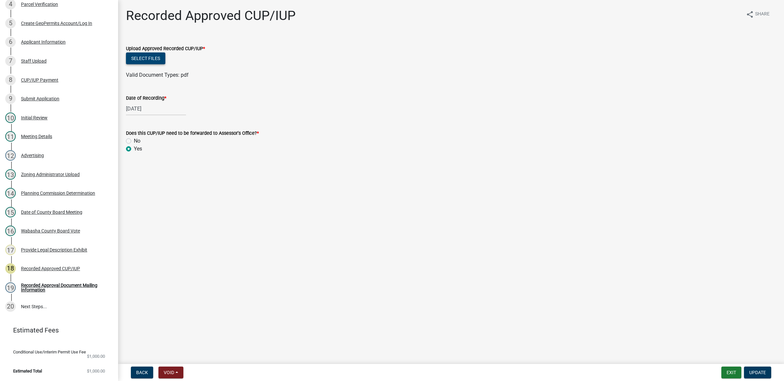
click at [158, 60] on button "Select files" at bounding box center [145, 58] width 39 height 12
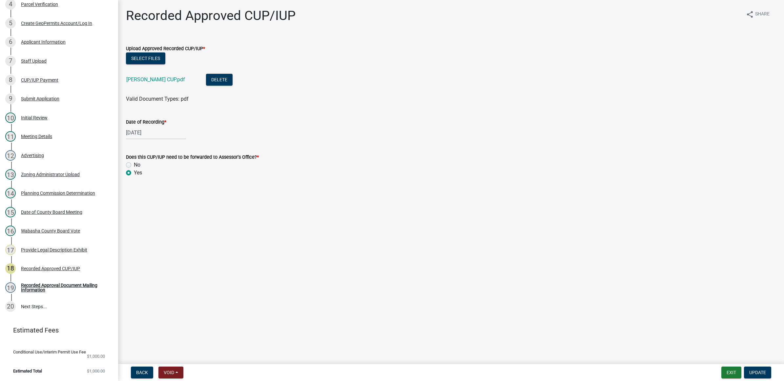
click at [137, 132] on div "09/04/2025" at bounding box center [156, 132] width 60 height 13
select select "9"
click at [145, 177] on div "9" at bounding box center [143, 178] width 10 height 10
type input "[DATE]"
click at [753, 372] on span "Update" at bounding box center [757, 372] width 17 height 5
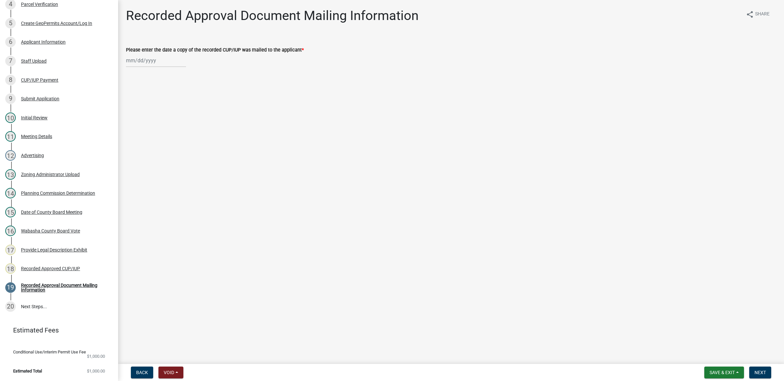
click at [167, 65] on div at bounding box center [156, 60] width 60 height 13
select select "9"
click at [138, 108] on div "9" at bounding box center [143, 106] width 10 height 10
type input "[DATE]"
click at [761, 368] on button "Next" at bounding box center [760, 373] width 22 height 12
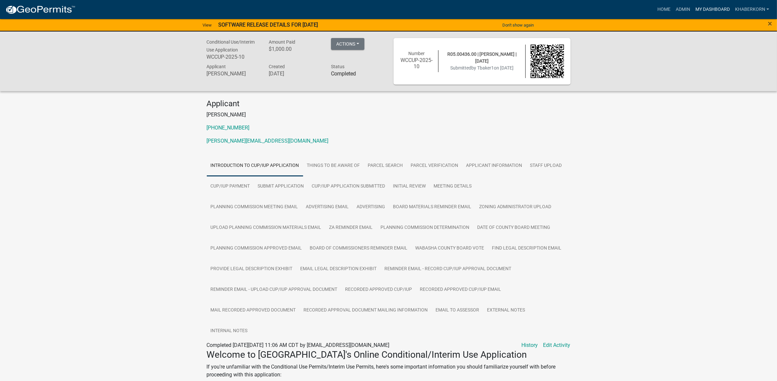
click at [717, 10] on link "My Dashboard" at bounding box center [713, 9] width 40 height 12
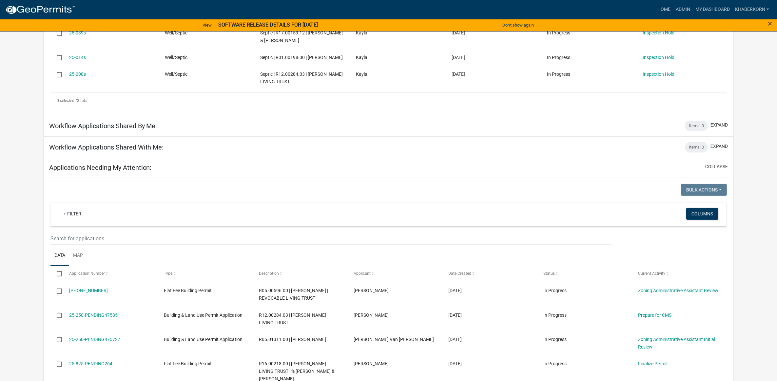
scroll to position [205, 0]
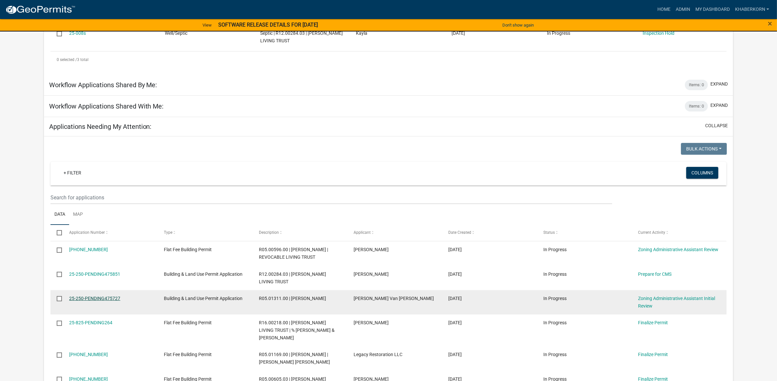
click at [87, 301] on link "25-250-PENDING475727" at bounding box center [94, 298] width 51 height 5
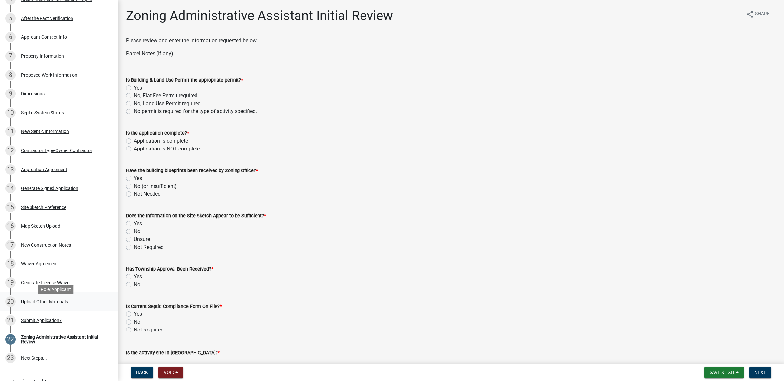
scroll to position [205, 0]
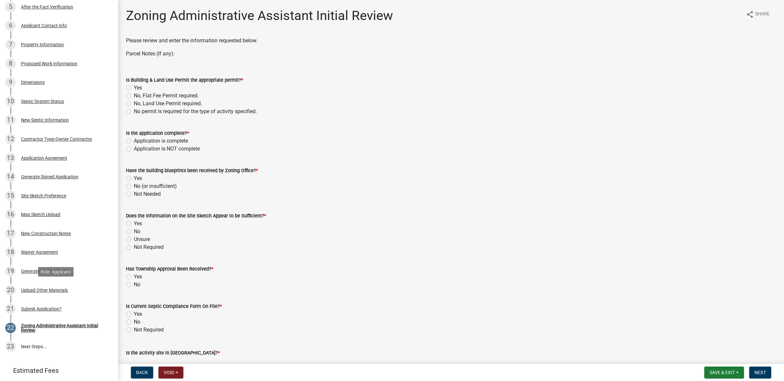
click at [56, 295] on div "20 Upload Other Materials" at bounding box center [56, 290] width 102 height 10
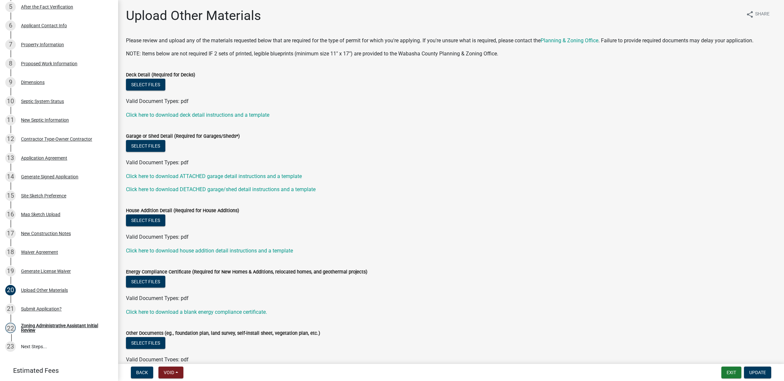
scroll to position [33, 0]
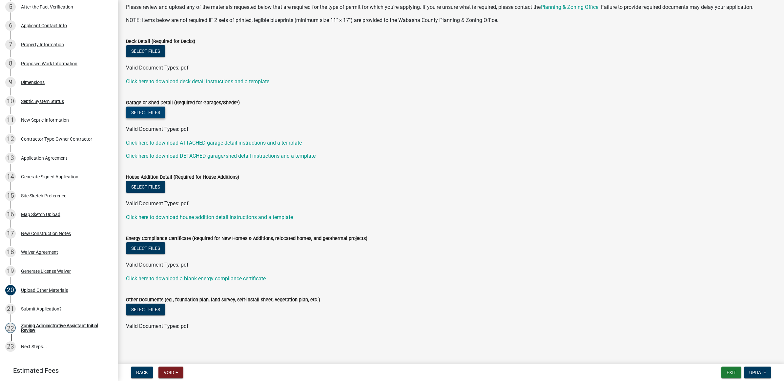
click at [154, 110] on button "Select files" at bounding box center [145, 113] width 39 height 12
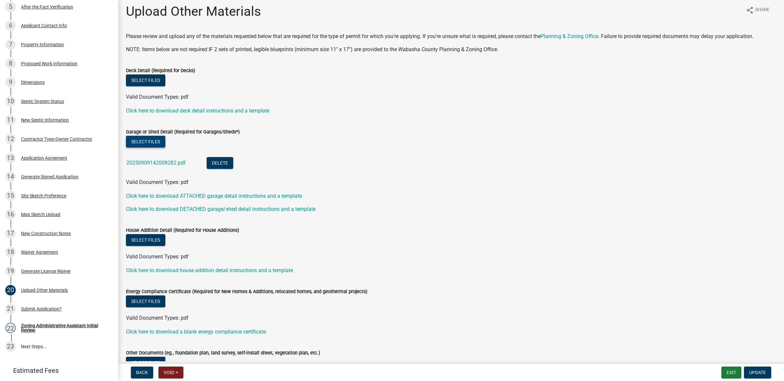
scroll to position [0, 0]
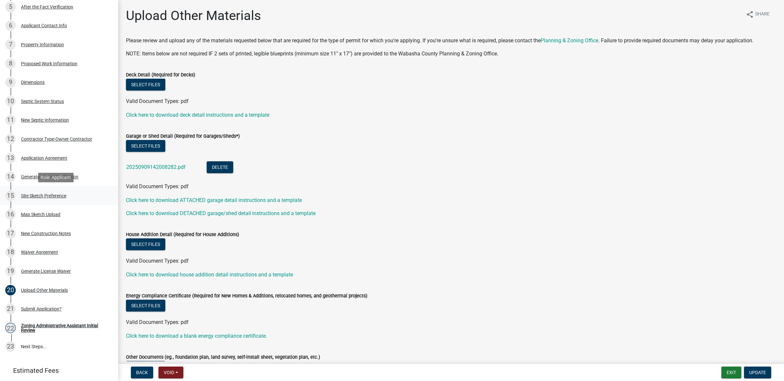
click at [48, 199] on div "15 Site Sketch Preference" at bounding box center [56, 195] width 102 height 10
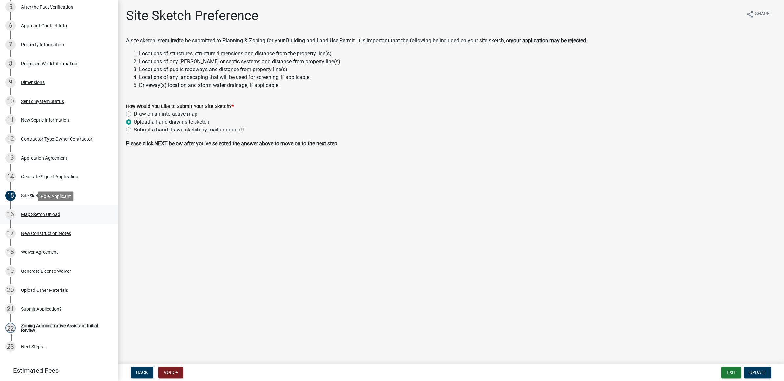
click at [49, 213] on div "Map Sketch Upload" at bounding box center [40, 214] width 39 height 5
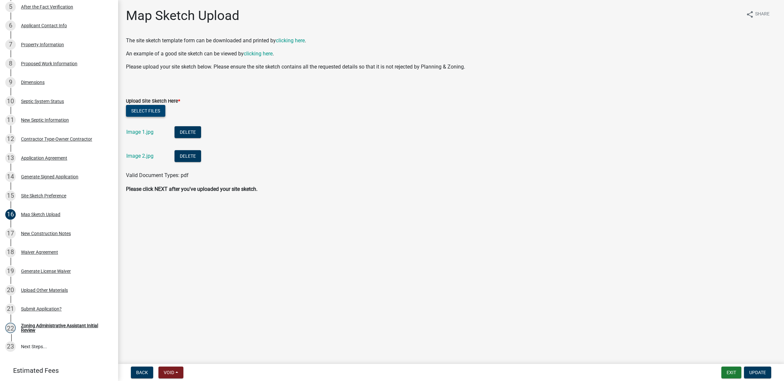
click at [153, 111] on button "Select files" at bounding box center [145, 111] width 39 height 12
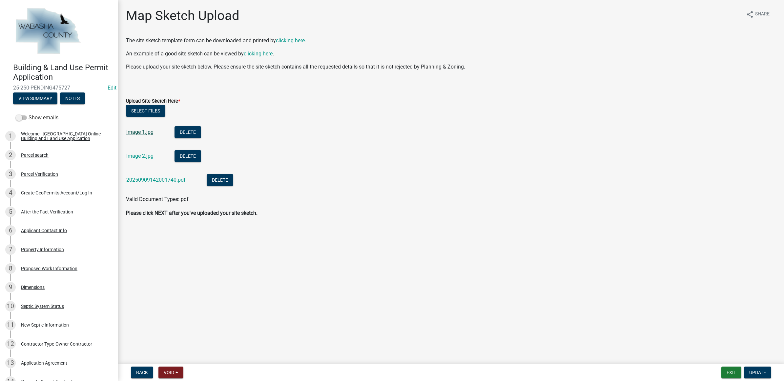
click at [140, 133] on link "Image 1.jpg" at bounding box center [139, 132] width 27 height 6
click at [151, 158] on link "Image 2.jpg" at bounding box center [139, 156] width 27 height 6
click at [41, 96] on button "View Summary" at bounding box center [35, 98] width 44 height 12
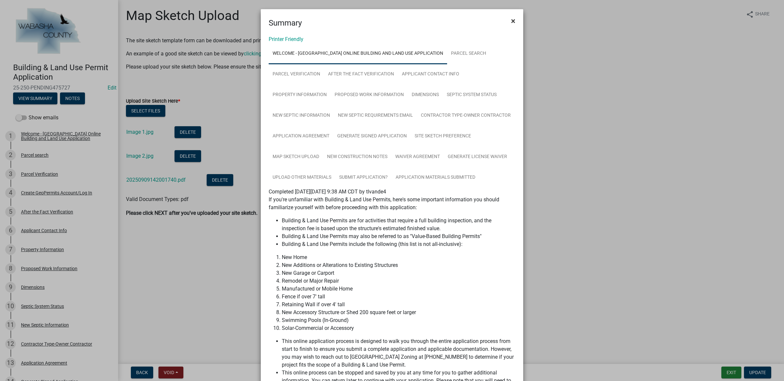
click at [512, 20] on span "×" at bounding box center [513, 20] width 4 height 9
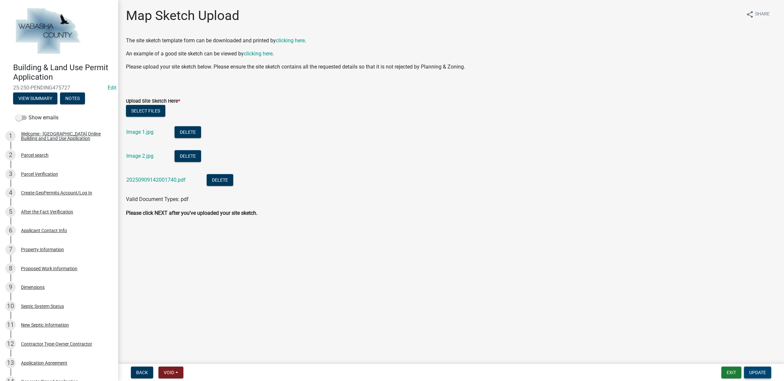
click at [751, 372] on span "Update" at bounding box center [757, 372] width 17 height 5
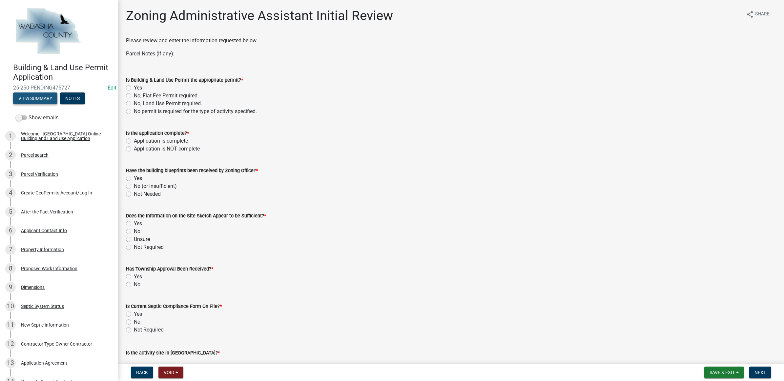
click at [27, 96] on button "View Summary" at bounding box center [35, 98] width 44 height 12
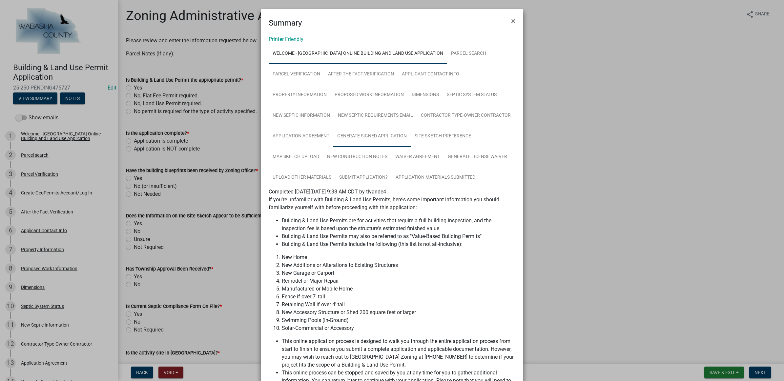
click at [355, 143] on link "Generate Signed Application" at bounding box center [371, 136] width 77 height 21
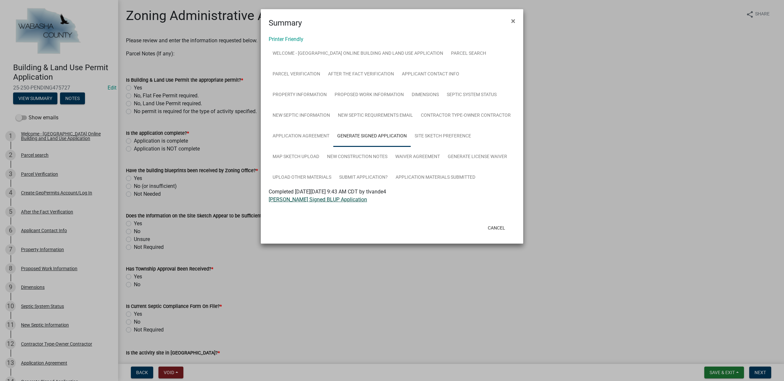
click at [318, 200] on link "Van De Walker Signed BLUP Application" at bounding box center [318, 199] width 98 height 6
click at [407, 152] on link "Waiver Agreement" at bounding box center [417, 157] width 52 height 21
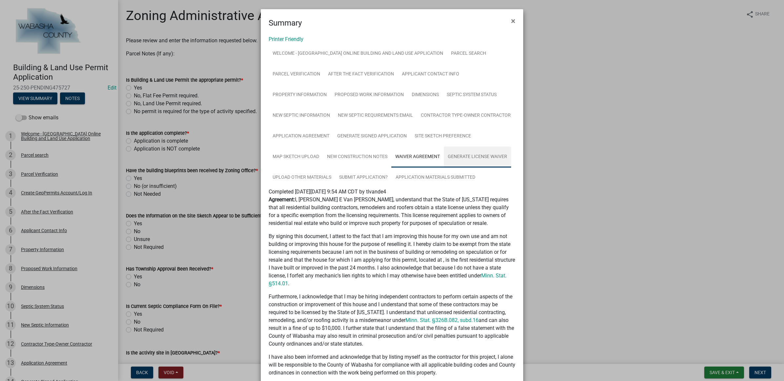
click at [448, 152] on link "Generate License Waiver" at bounding box center [477, 157] width 67 height 21
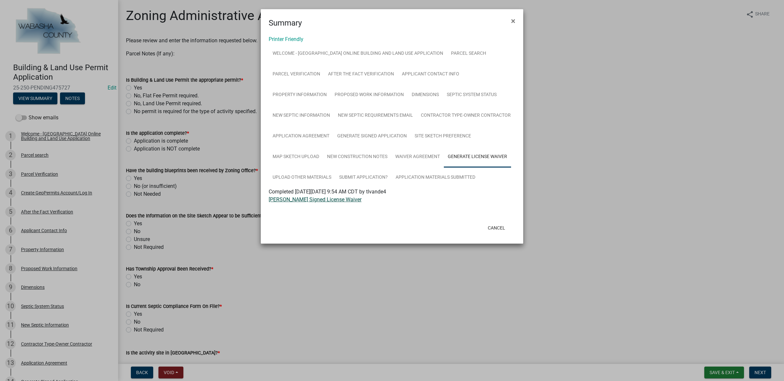
click at [317, 198] on link "Van De Walker Signed License Waiver" at bounding box center [315, 199] width 93 height 6
click at [492, 227] on button "Cancel" at bounding box center [496, 228] width 28 height 12
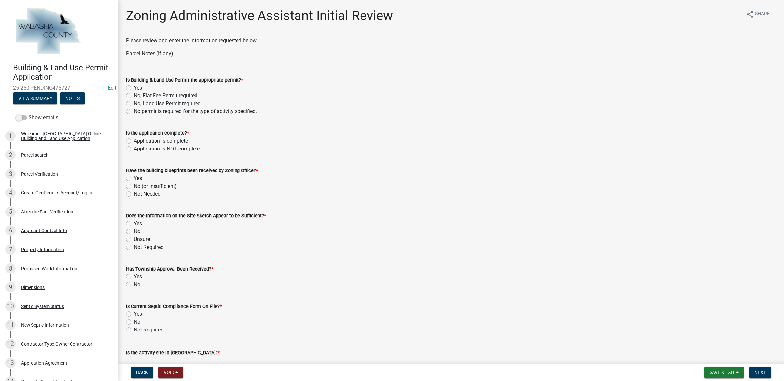
click at [140, 88] on label "Yes" at bounding box center [138, 88] width 8 height 8
click at [138, 88] on input "Yes" at bounding box center [136, 86] width 4 height 4
radio input "true"
click at [150, 139] on label "Application is complete" at bounding box center [161, 141] width 54 height 8
click at [138, 139] on input "Application is complete" at bounding box center [136, 139] width 4 height 4
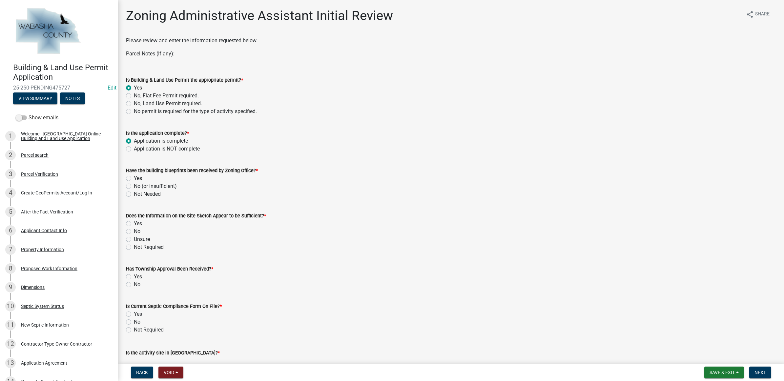
radio input "true"
click at [134, 194] on label "Not Needed" at bounding box center [147, 194] width 27 height 8
click at [134, 194] on input "Not Needed" at bounding box center [136, 192] width 4 height 4
radio input "true"
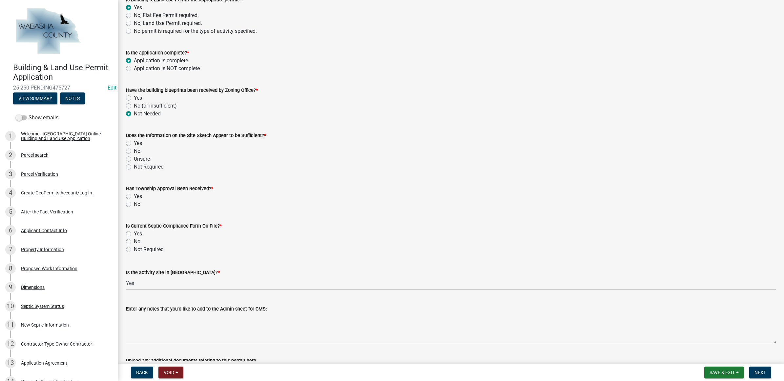
scroll to position [82, 0]
click at [136, 142] on label "Yes" at bounding box center [138, 142] width 8 height 8
click at [136, 142] on input "Yes" at bounding box center [136, 140] width 4 height 4
radio input "true"
click at [134, 202] on label "No" at bounding box center [137, 203] width 7 height 8
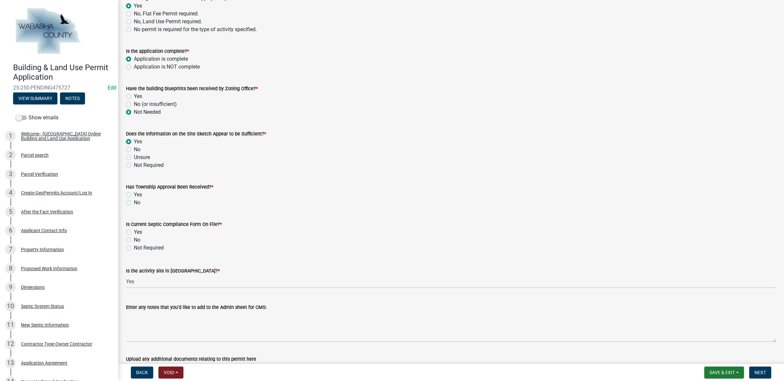
click at [134, 202] on input "No" at bounding box center [136, 201] width 4 height 4
radio input "true"
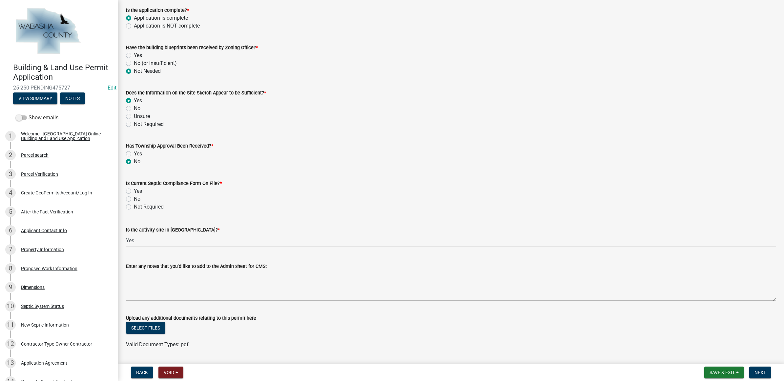
click at [145, 208] on label "Not Required" at bounding box center [149, 207] width 30 height 8
click at [138, 207] on input "Not Required" at bounding box center [136, 205] width 4 height 4
radio input "true"
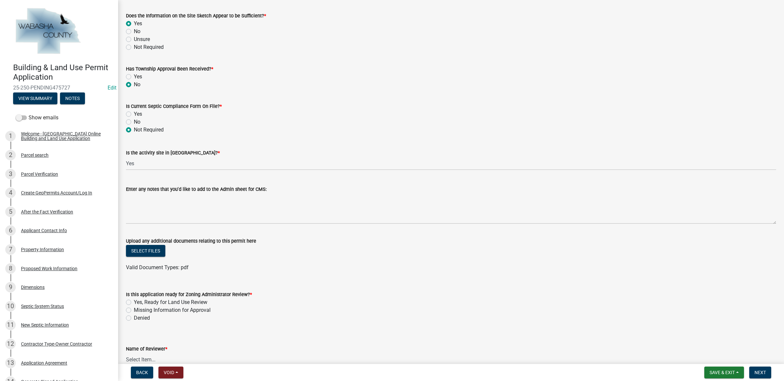
scroll to position [205, 0]
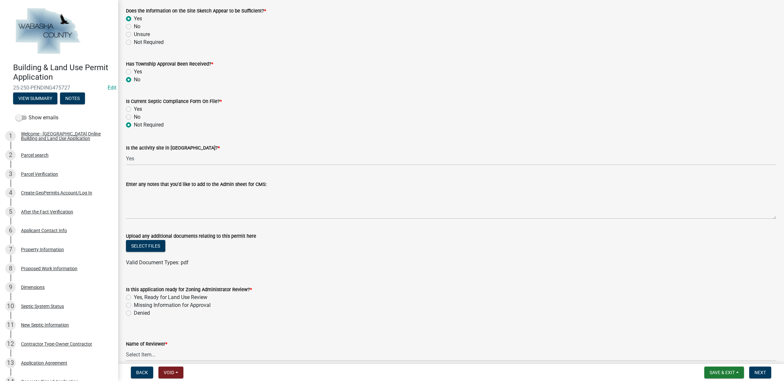
click at [157, 296] on label "Yes, Ready for Land Use Review" at bounding box center [170, 297] width 73 height 8
click at [138, 296] on input "Yes, Ready for Land Use Review" at bounding box center [136, 295] width 4 height 4
radio input "true"
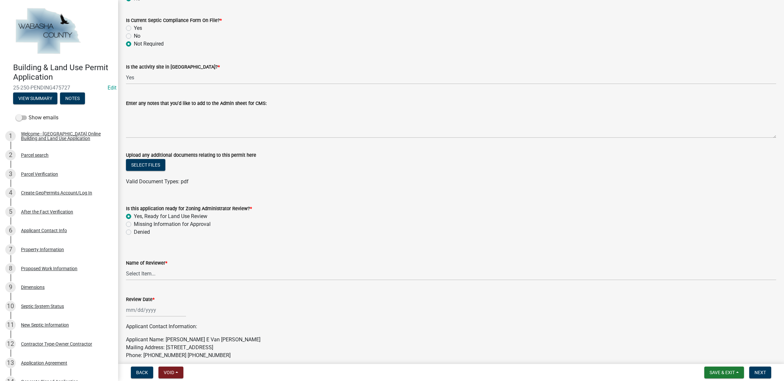
scroll to position [287, 0]
click at [150, 273] on select "Select Item... Shari Bartlett Kayla Haberkorn Shep Austad" at bounding box center [451, 272] width 650 height 13
click at [126, 266] on select "Select Item... Shari Bartlett Kayla Haberkorn Shep Austad" at bounding box center [451, 272] width 650 height 13
select select "754176e7-ccfa-4984-b3bb-101ad8d8d74d"
click at [148, 306] on div at bounding box center [156, 308] width 60 height 13
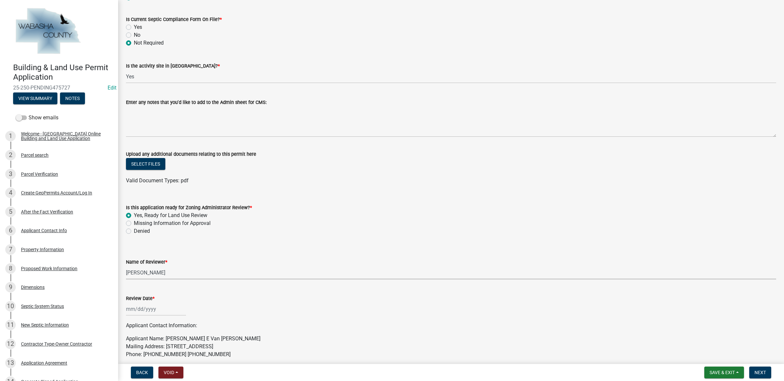
select select "9"
select select "2025"
click at [144, 251] on div "9" at bounding box center [143, 253] width 10 height 10
type input "[DATE]"
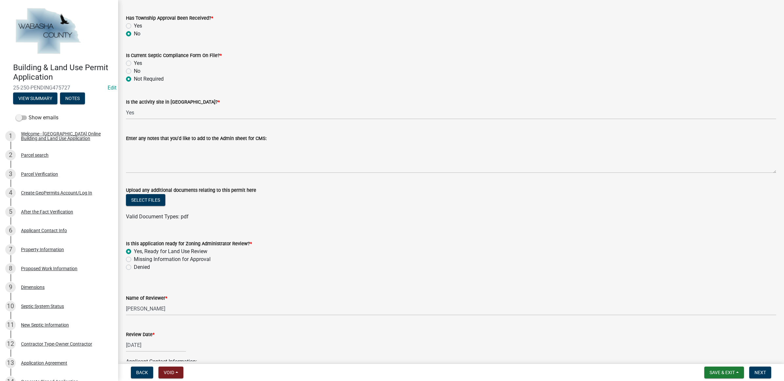
scroll to position [333, 0]
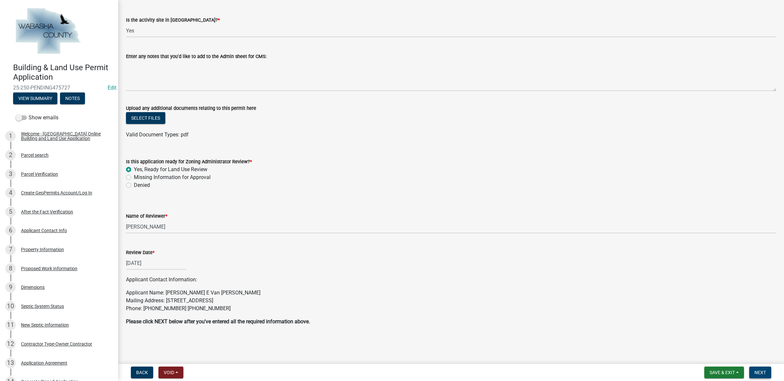
click at [757, 370] on span "Next" at bounding box center [759, 372] width 11 height 5
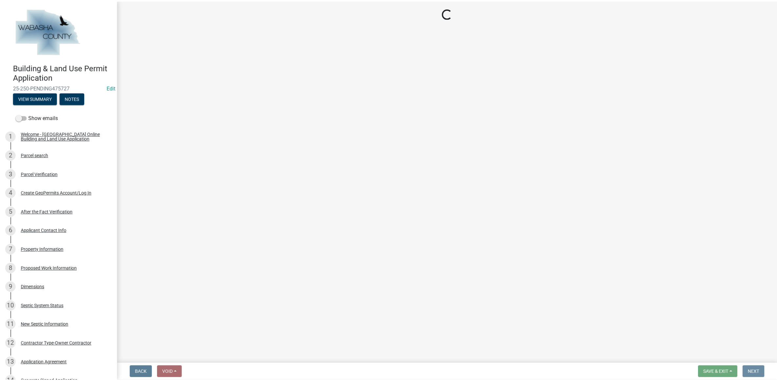
scroll to position [0, 0]
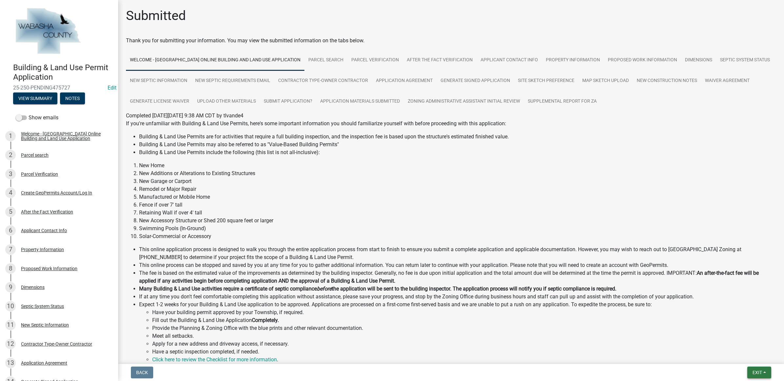
click at [753, 370] on span "Exit" at bounding box center [757, 372] width 10 height 5
click at [749, 359] on button "Save & Exit" at bounding box center [744, 356] width 52 height 16
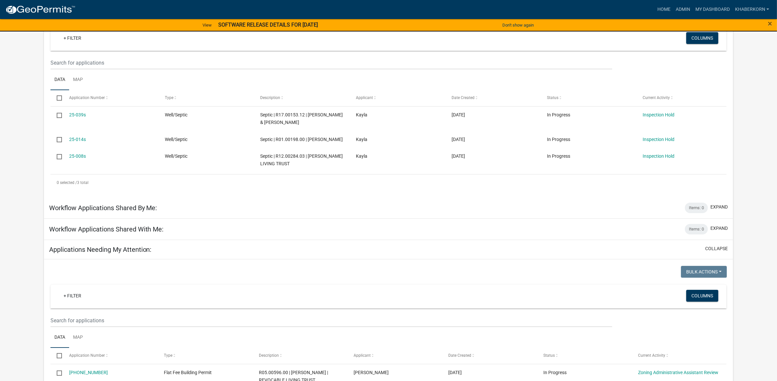
scroll to position [205, 0]
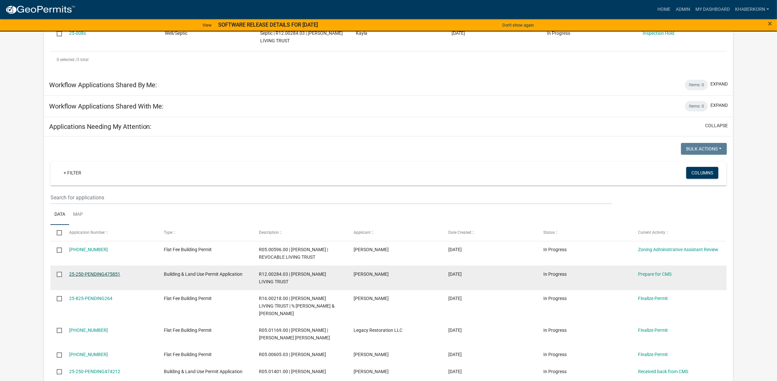
click at [94, 277] on link "25-250-PENDING475851" at bounding box center [94, 273] width 51 height 5
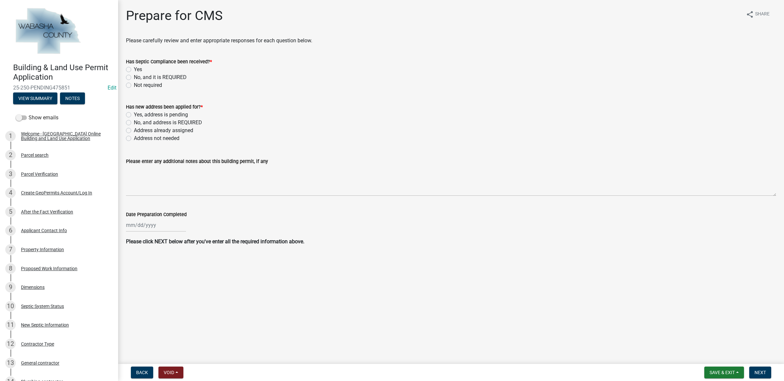
click at [135, 70] on label "Yes" at bounding box center [138, 70] width 8 height 8
click at [135, 70] on input "Yes" at bounding box center [136, 68] width 4 height 4
radio input "true"
click at [156, 140] on label "Address not needed" at bounding box center [157, 138] width 46 height 8
click at [138, 139] on input "Address not needed" at bounding box center [136, 136] width 4 height 4
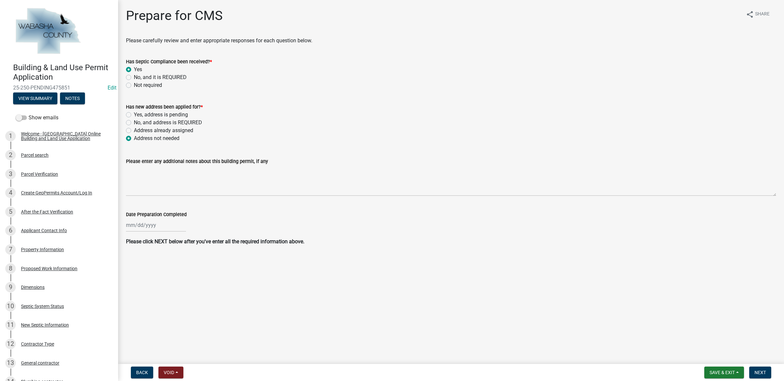
radio input "true"
click at [153, 225] on div at bounding box center [156, 224] width 60 height 13
select select "9"
select select "2025"
click at [143, 269] on div "9" at bounding box center [143, 270] width 10 height 10
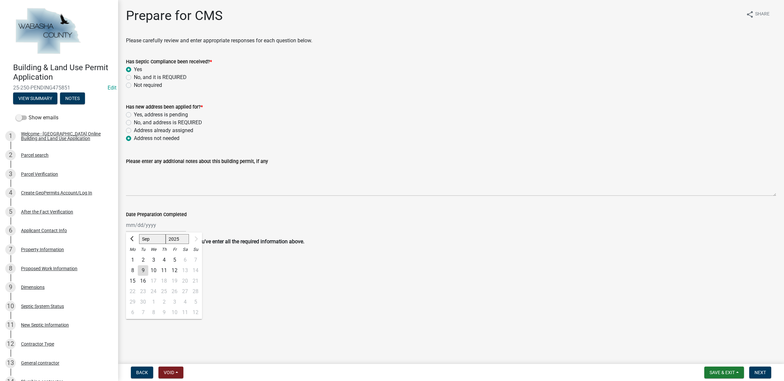
type input "[DATE]"
click at [768, 372] on button "Next" at bounding box center [760, 373] width 22 height 12
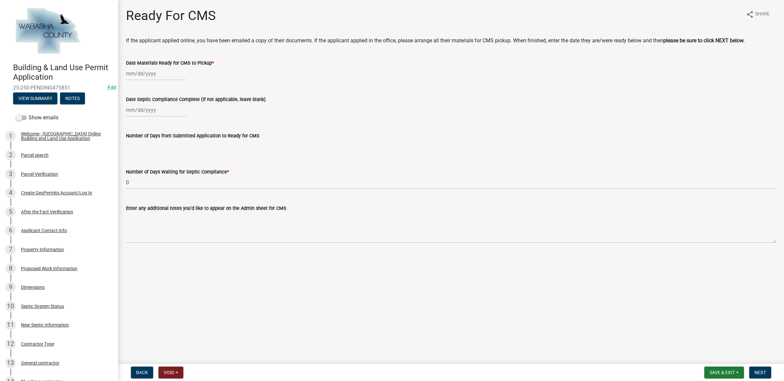
select select "9"
select select "2025"
click at [161, 73] on div "Jan Feb Mar Apr May Jun Jul Aug Sep Oct Nov Dec 2024 2025 2026 Mo Tu We Th Fr S…" at bounding box center [156, 73] width 60 height 13
click at [142, 118] on div "9" at bounding box center [143, 119] width 10 height 10
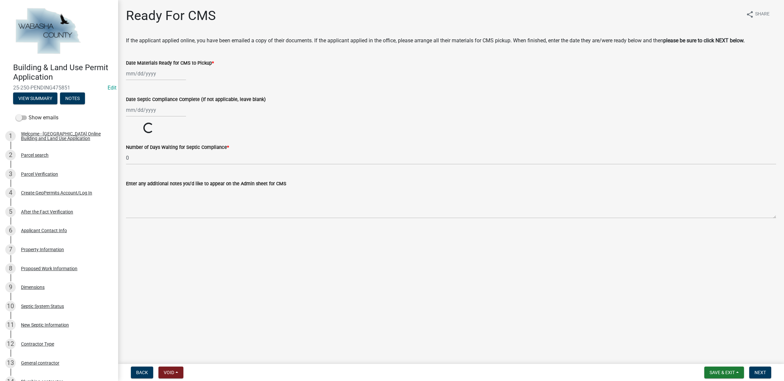
type input "[DATE]"
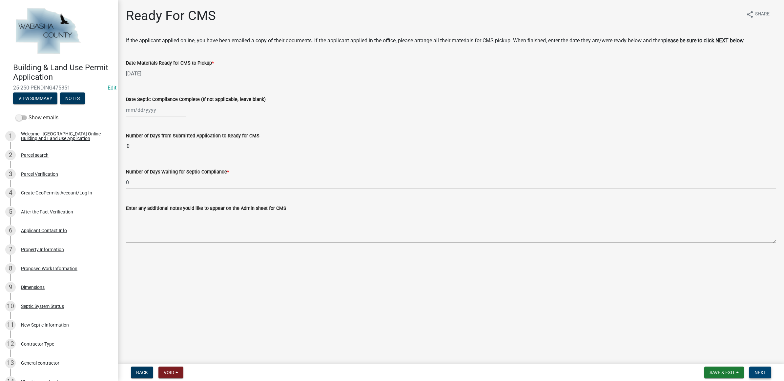
click at [762, 369] on button "Next" at bounding box center [760, 373] width 22 height 12
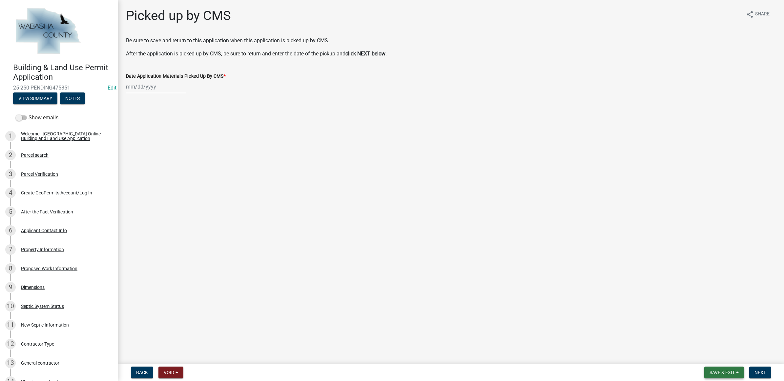
click at [714, 368] on button "Save & Exit" at bounding box center [724, 373] width 40 height 12
click at [710, 358] on button "Save & Exit" at bounding box center [717, 356] width 52 height 16
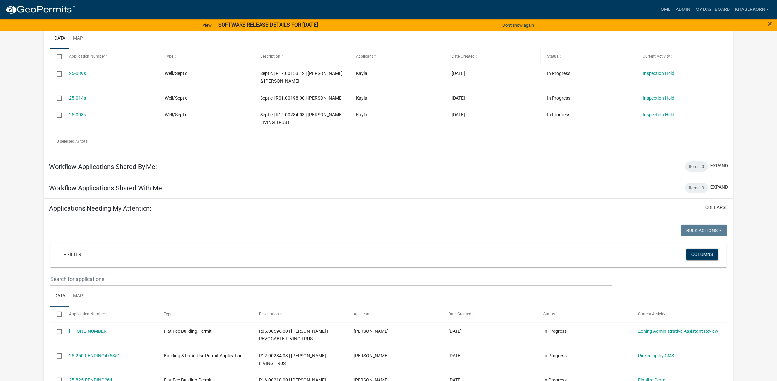
scroll to position [164, 0]
